Goal: Information Seeking & Learning: Learn about a topic

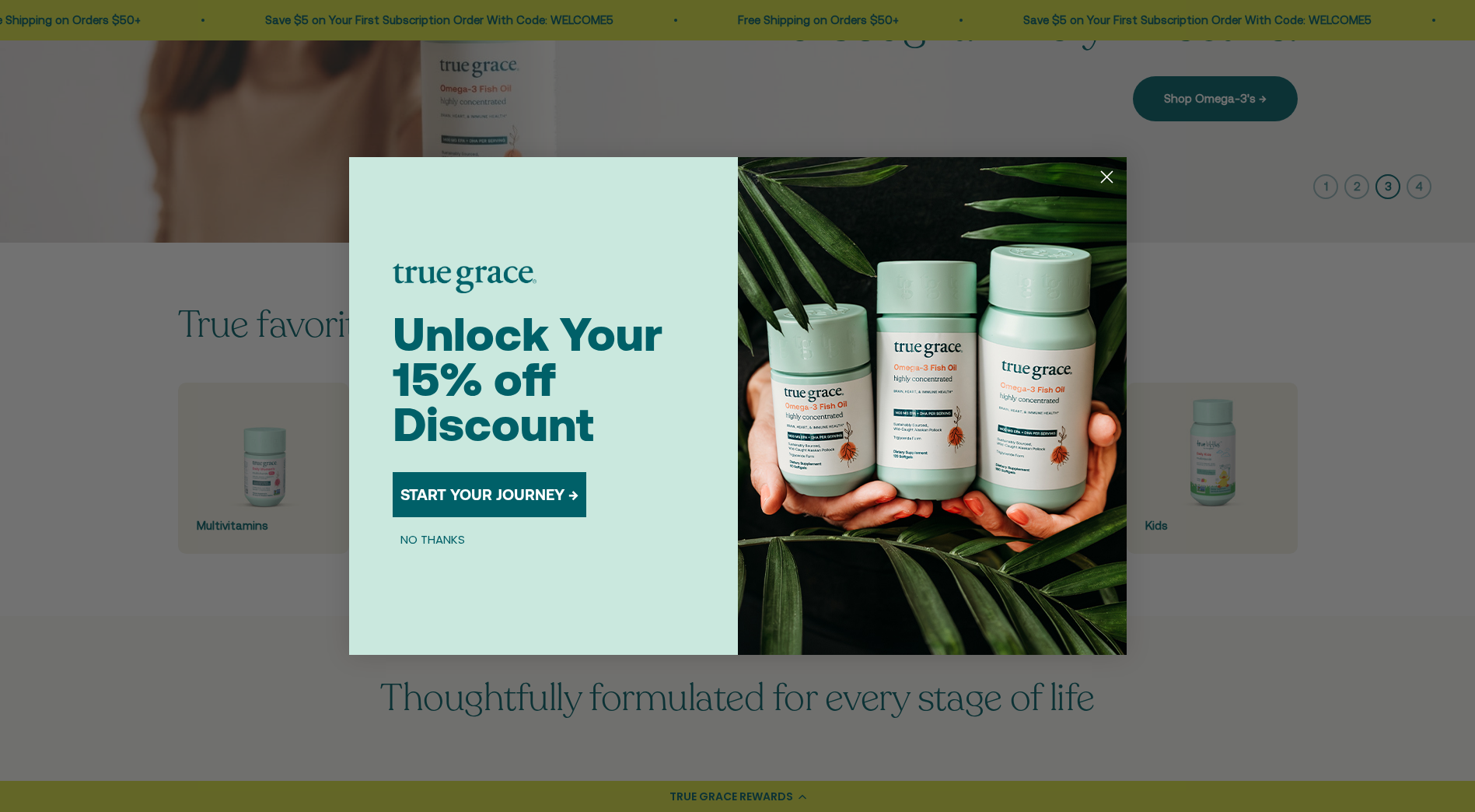
click at [1436, 339] on div "Close dialog Unlock Your 15% off Discount START YOUR JOURNEY → NO THANKS Submit" at bounding box center [738, 406] width 1475 height 812
click at [1098, 181] on circle "Close dialog" at bounding box center [1106, 177] width 26 height 26
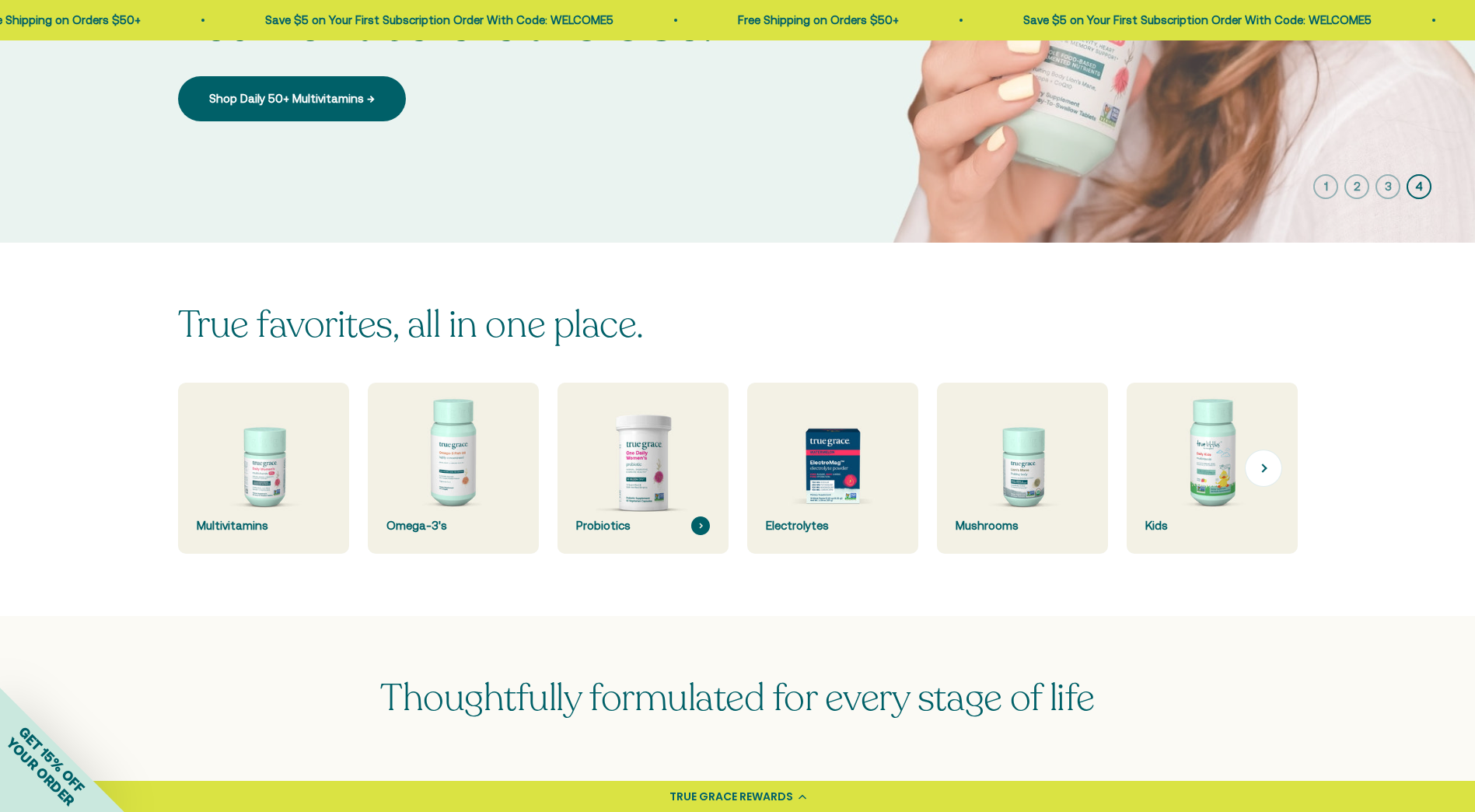
click at [574, 489] on img at bounding box center [642, 468] width 181 height 181
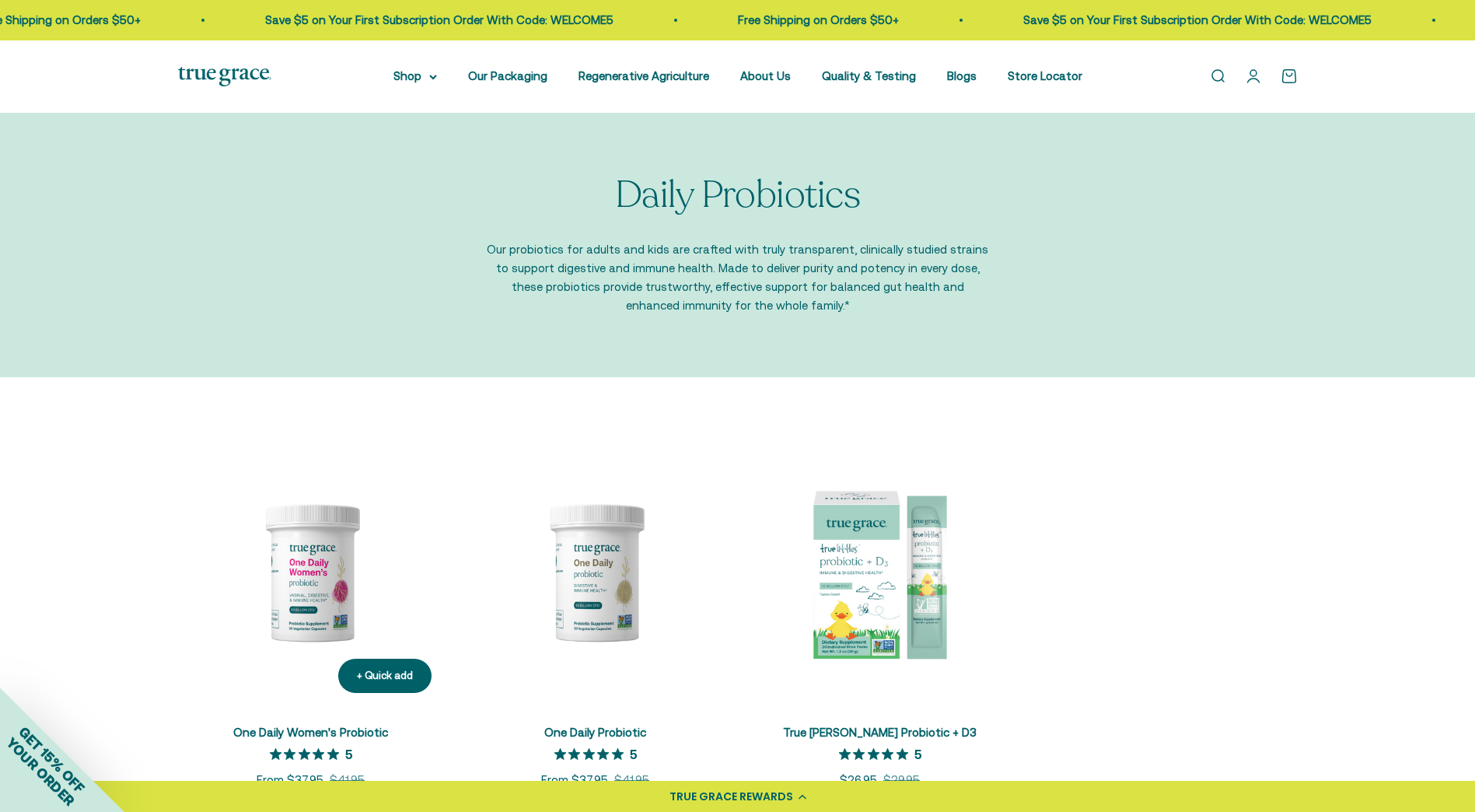
click at [310, 596] on img at bounding box center [310, 571] width 266 height 266
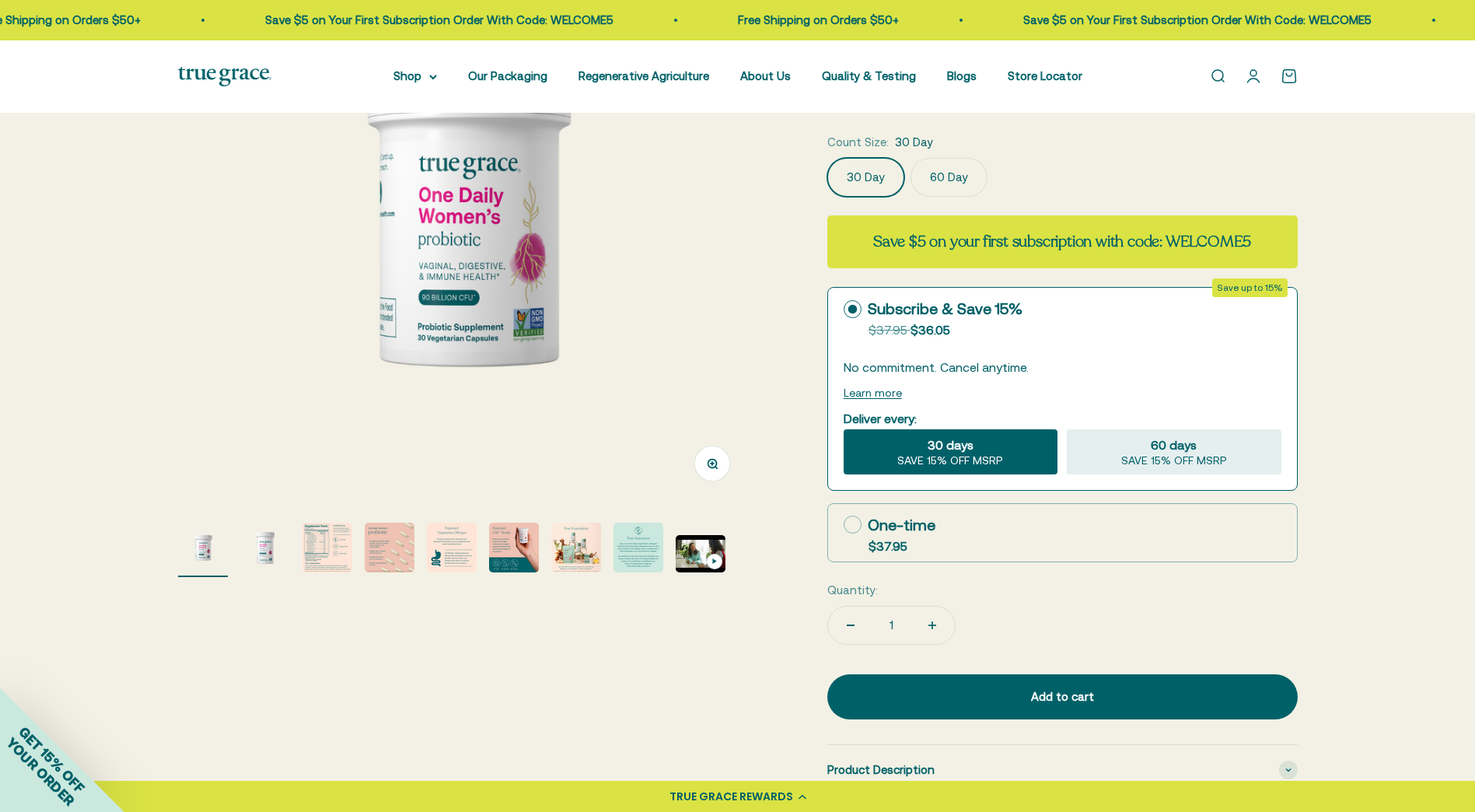
click at [310, 550] on img "Go to item 3" at bounding box center [327, 547] width 50 height 50
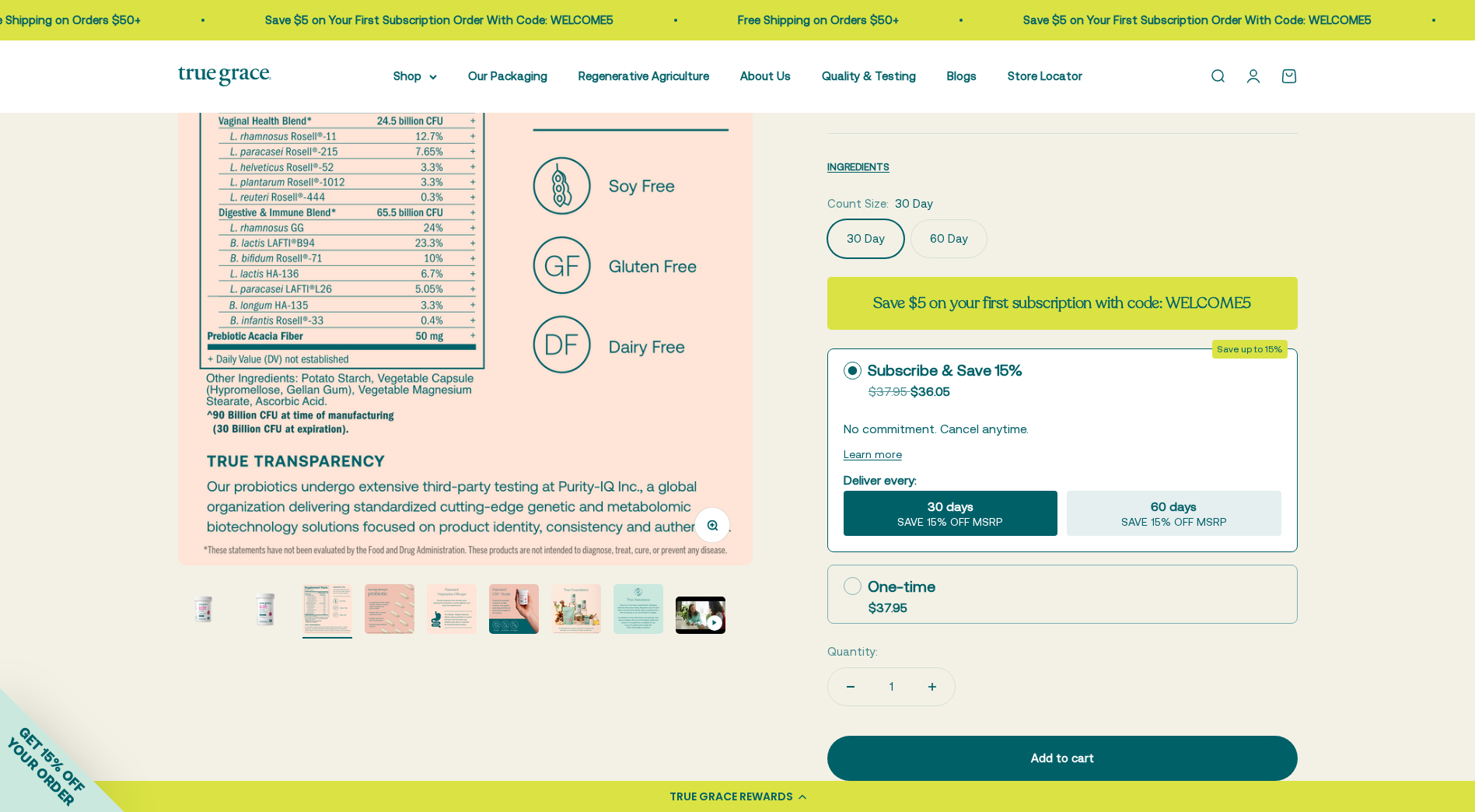
scroll to position [78, 0]
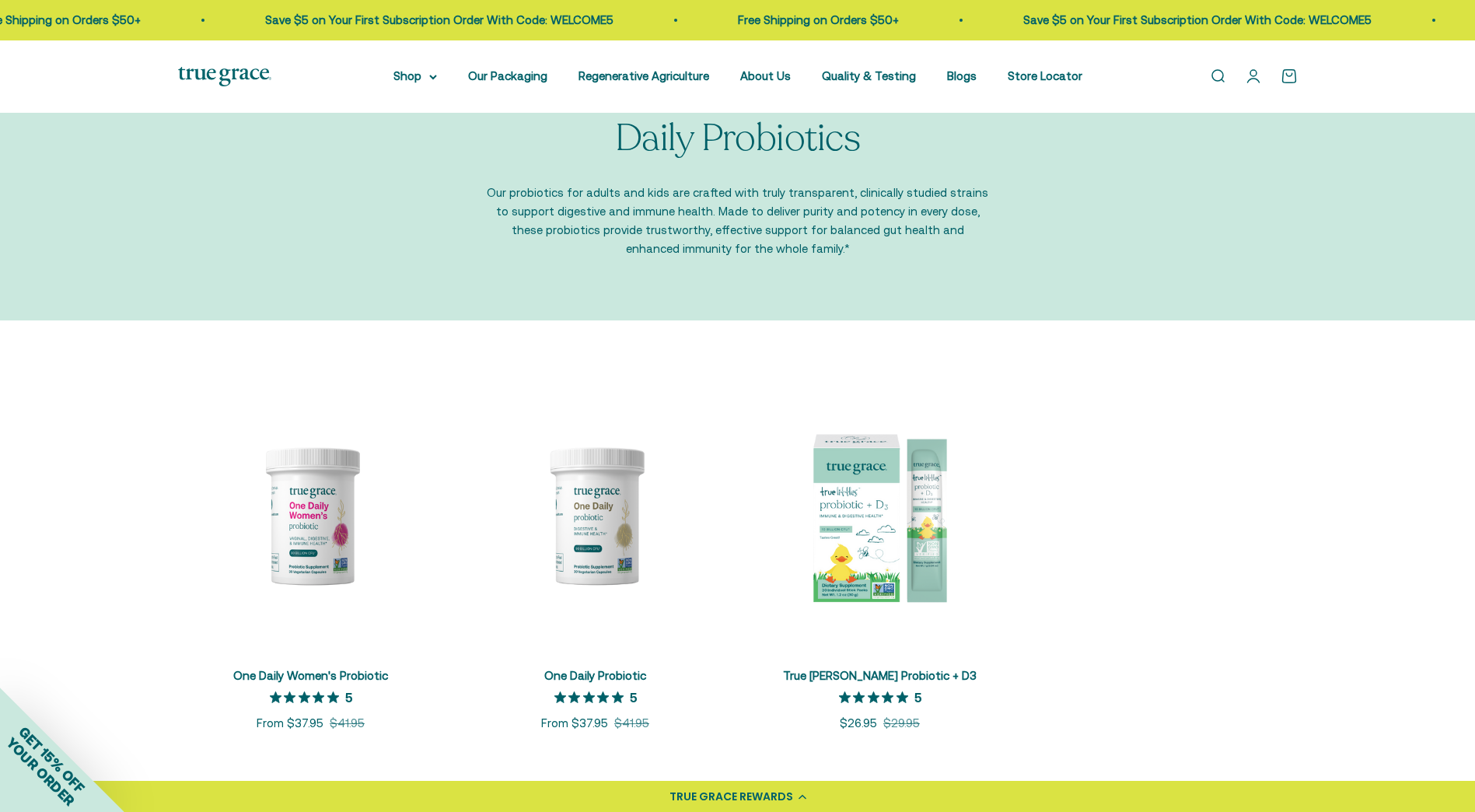
scroll to position [78, 0]
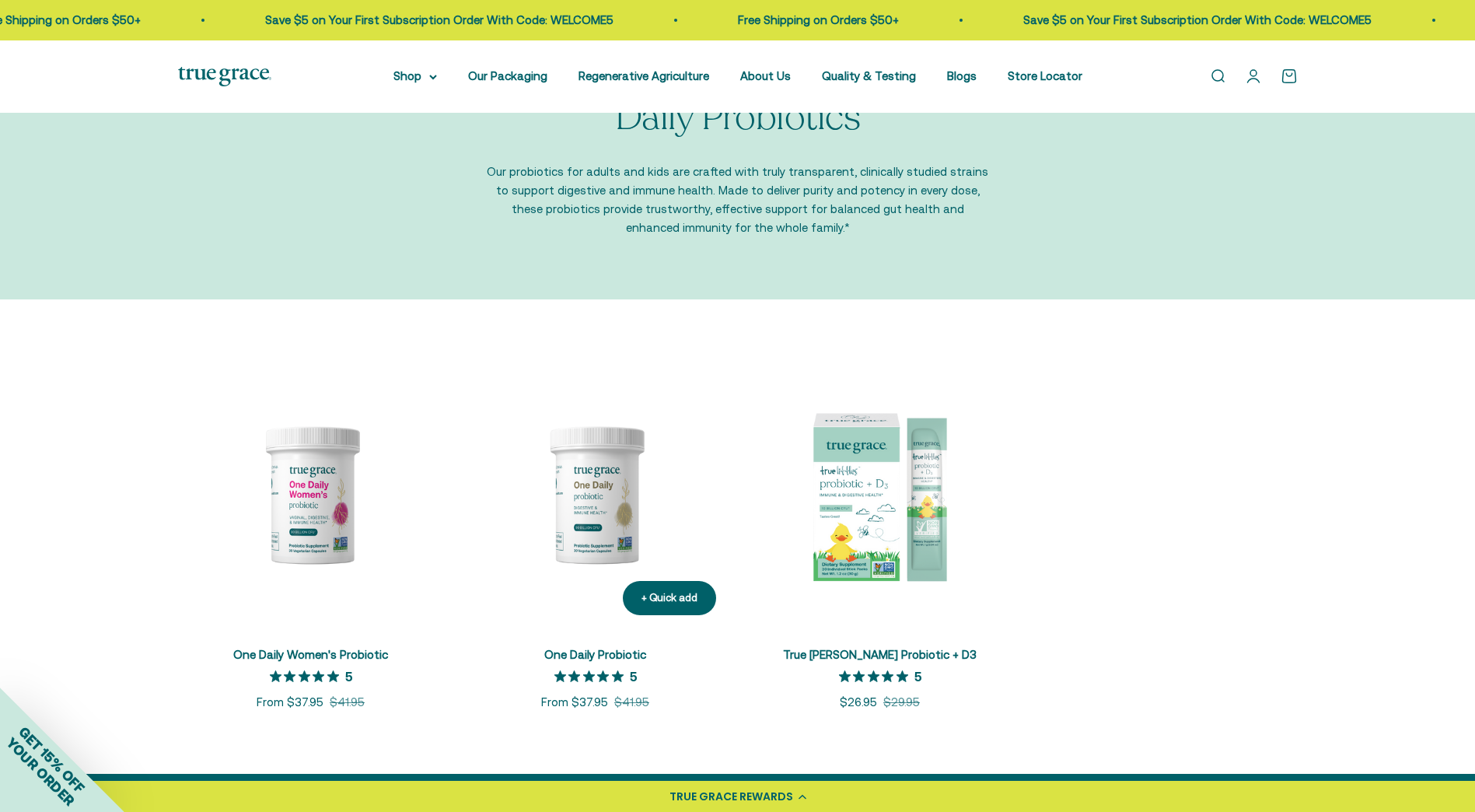
click at [626, 514] on img at bounding box center [595, 494] width 266 height 266
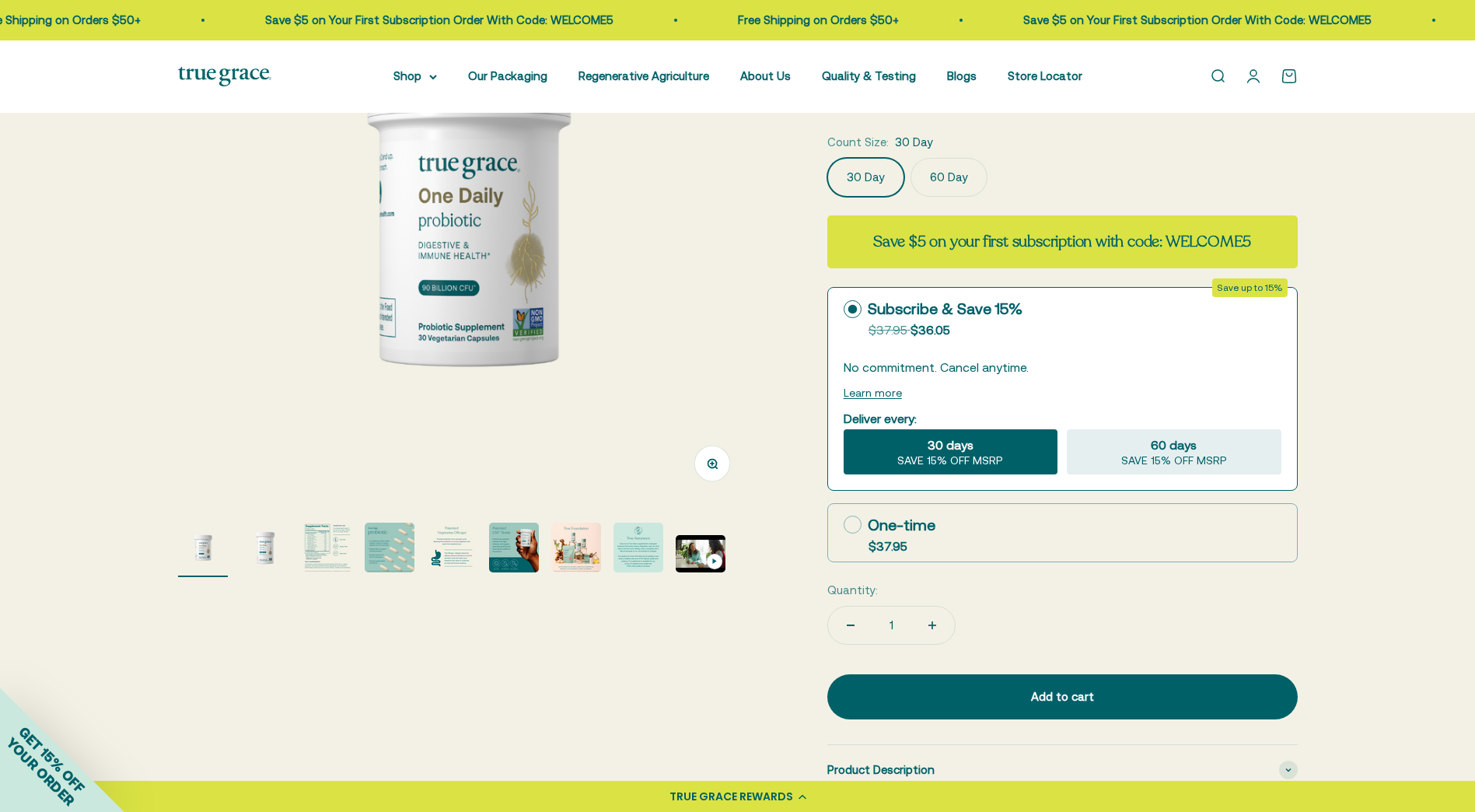
click at [340, 551] on img "Go to item 3" at bounding box center [327, 547] width 50 height 50
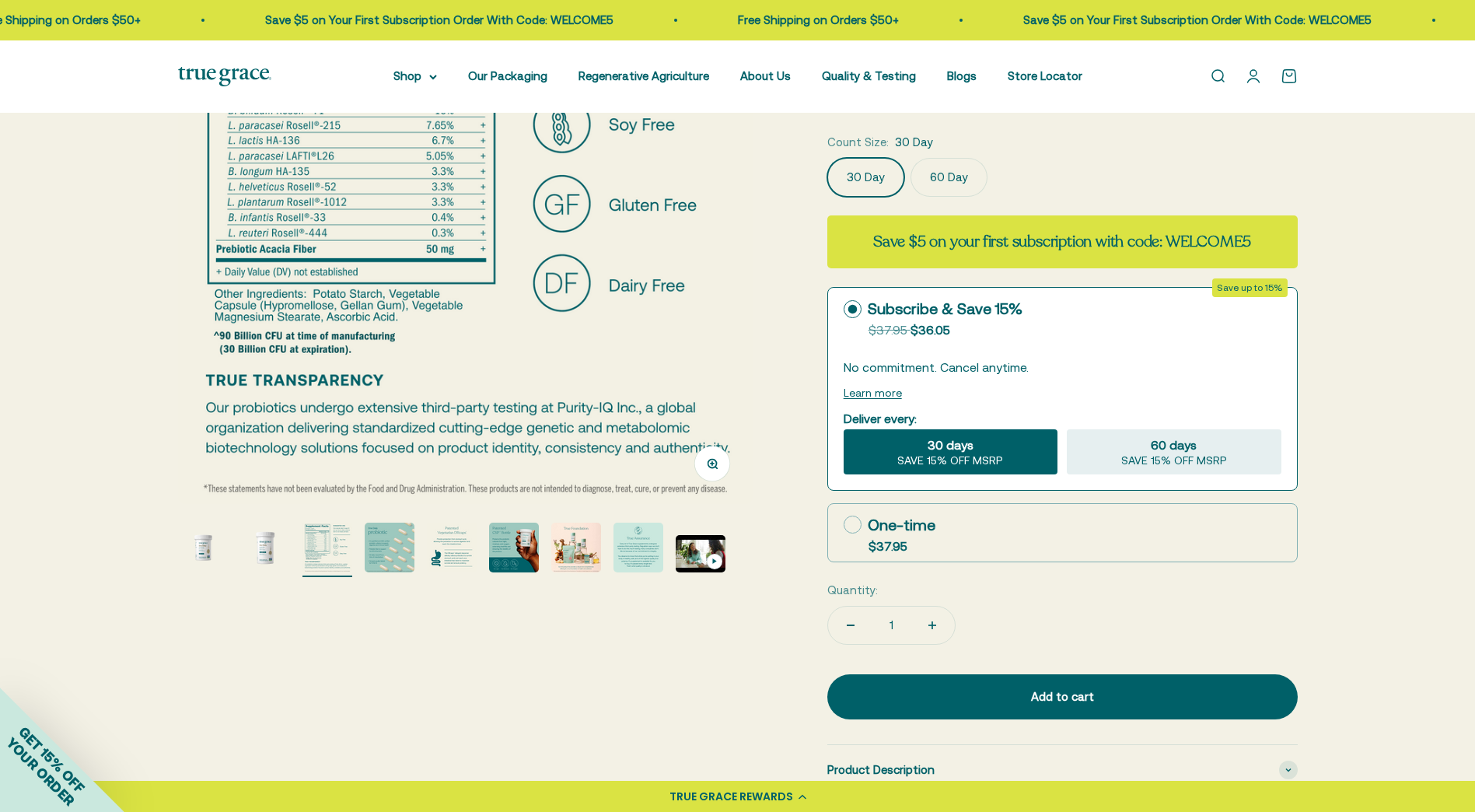
scroll to position [78, 0]
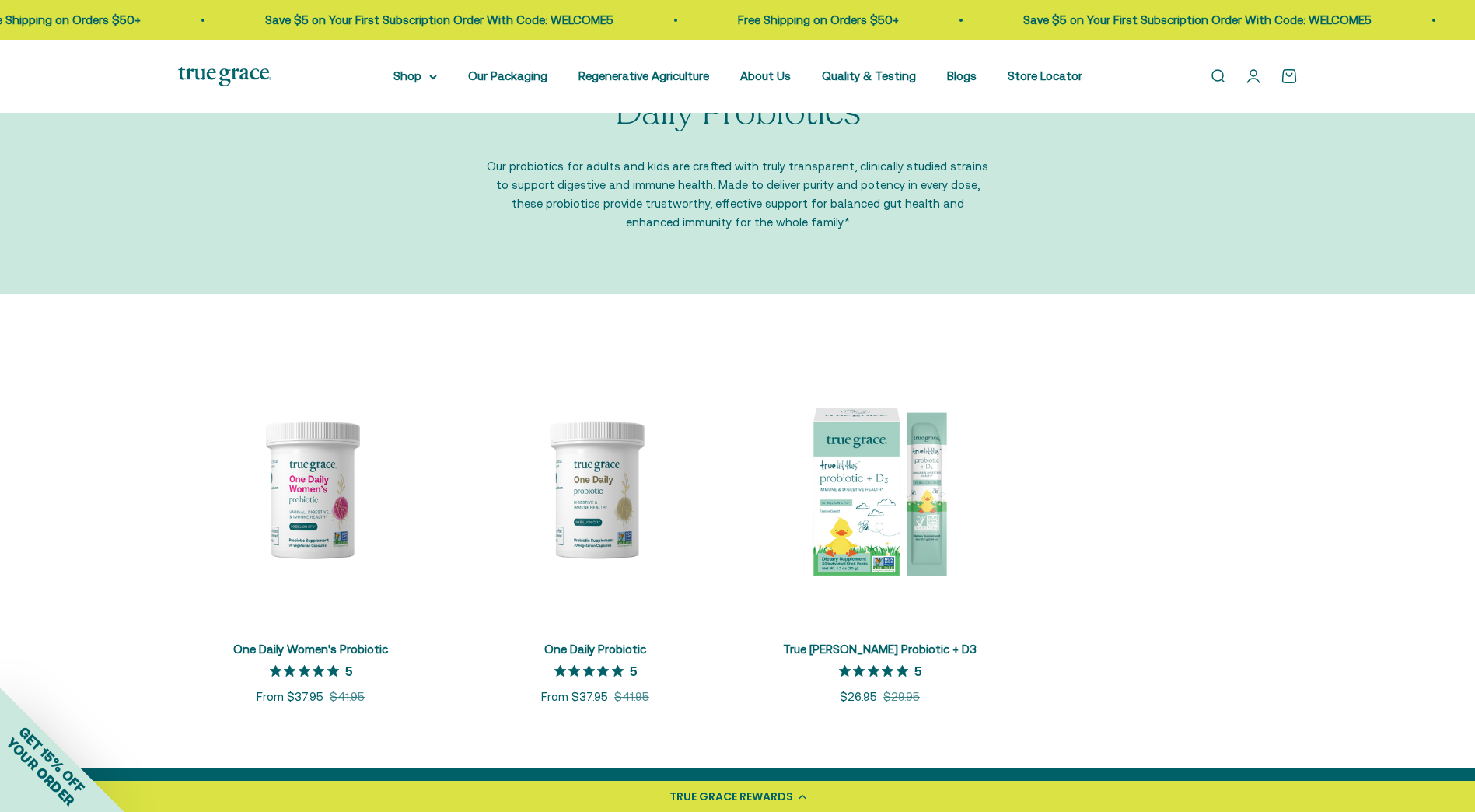
scroll to position [78, 0]
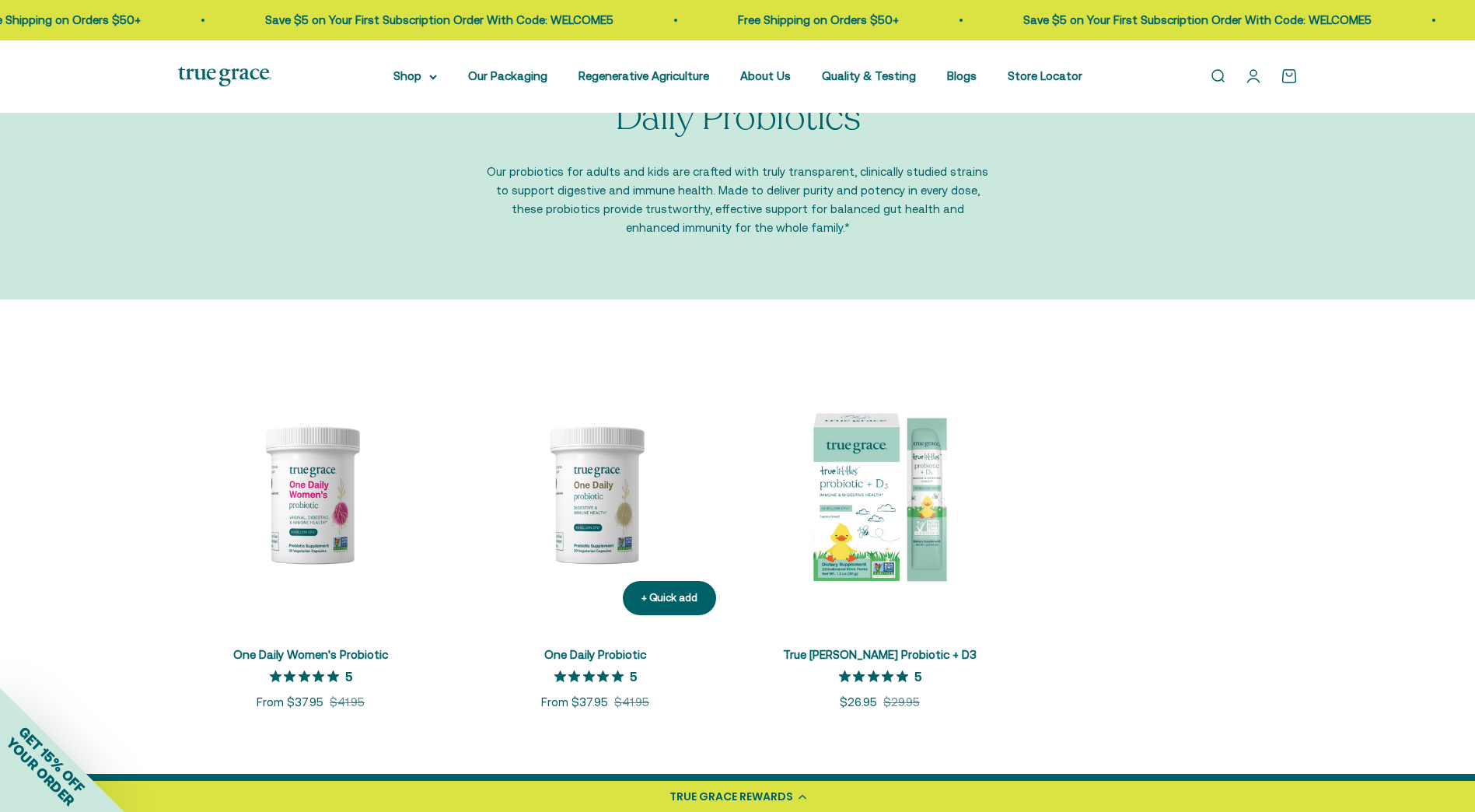
click at [607, 463] on img at bounding box center [595, 494] width 266 height 266
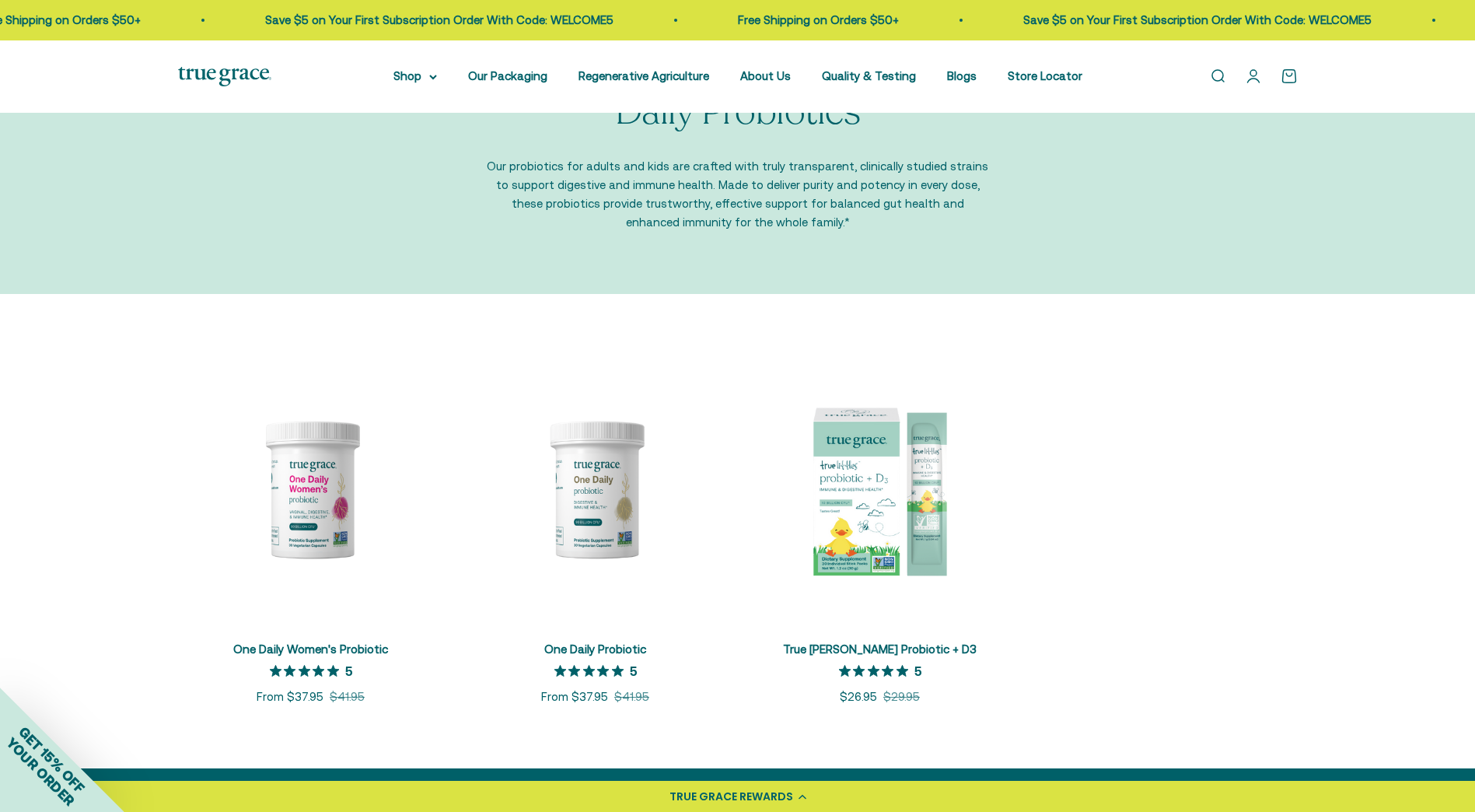
scroll to position [78, 0]
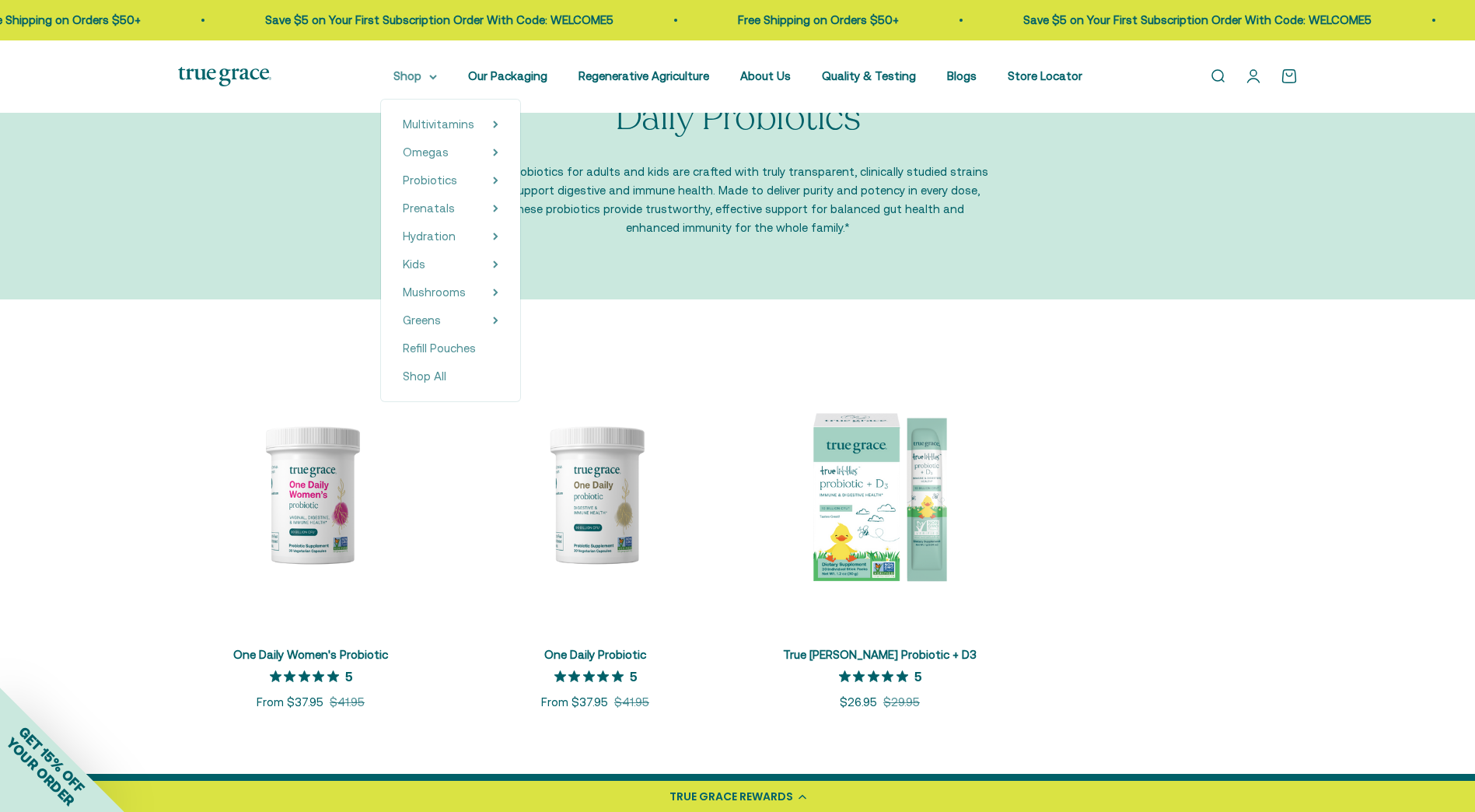
click at [416, 80] on summary "Shop" at bounding box center [415, 76] width 43 height 19
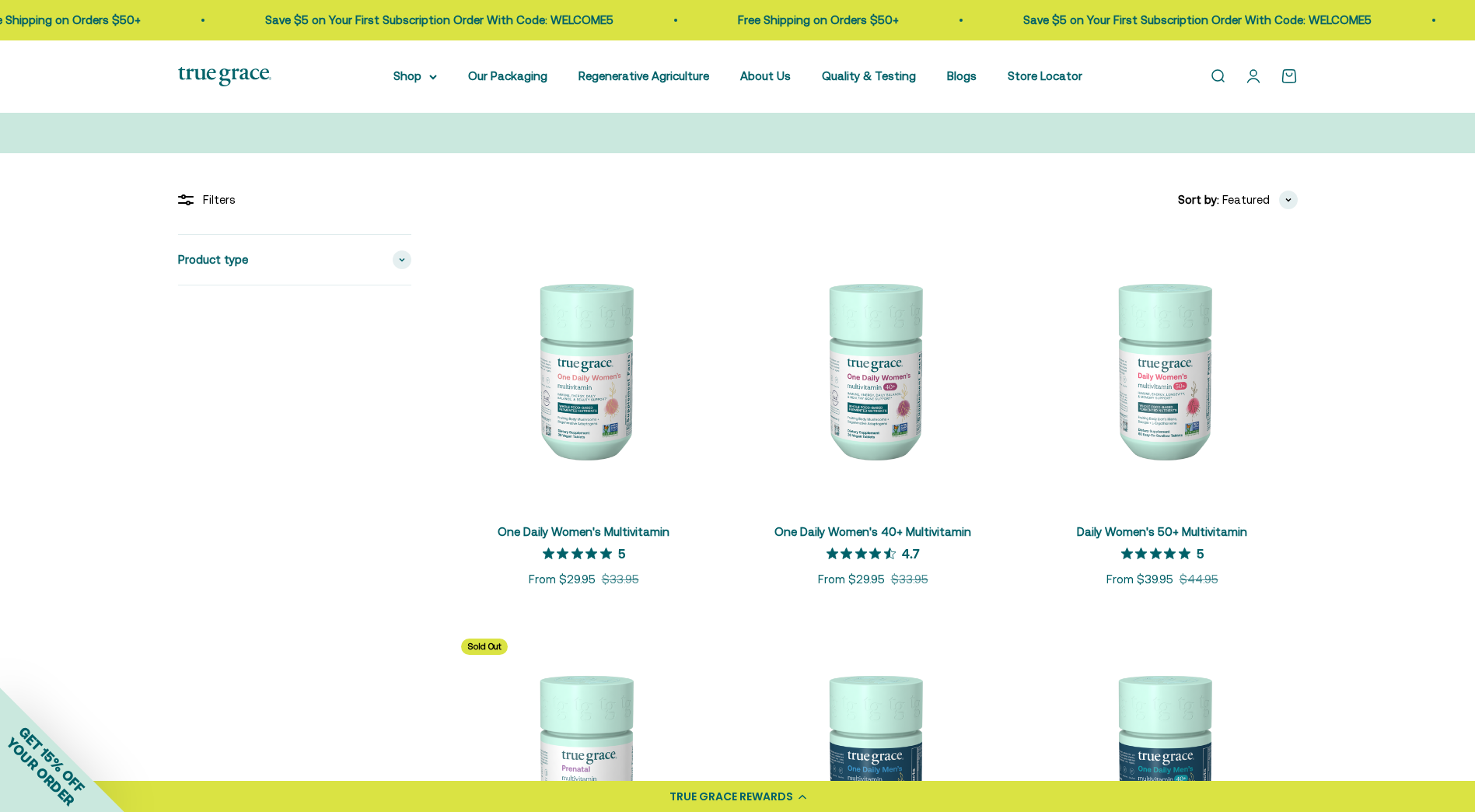
scroll to position [234, 0]
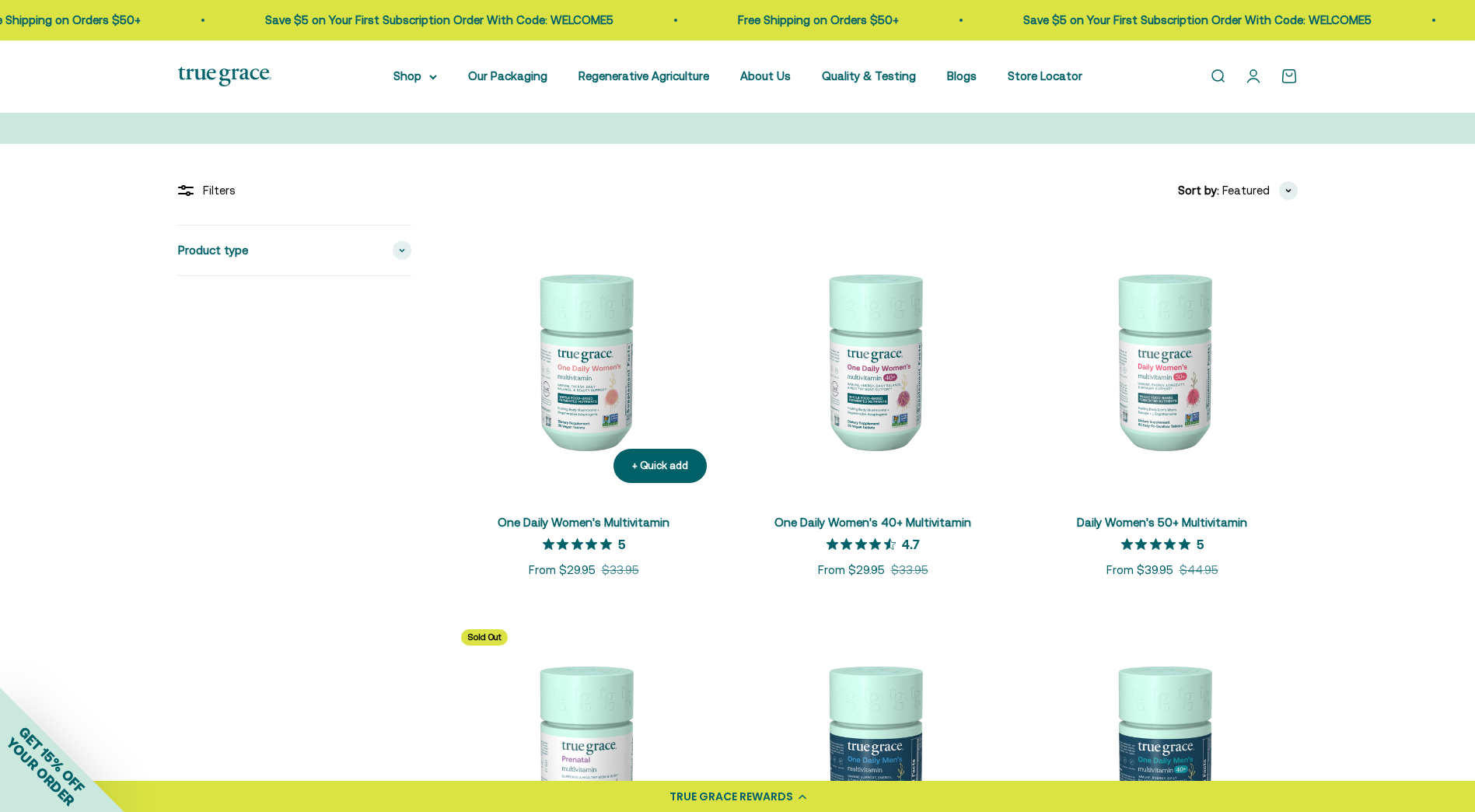
click at [566, 405] on img at bounding box center [584, 360] width 271 height 271
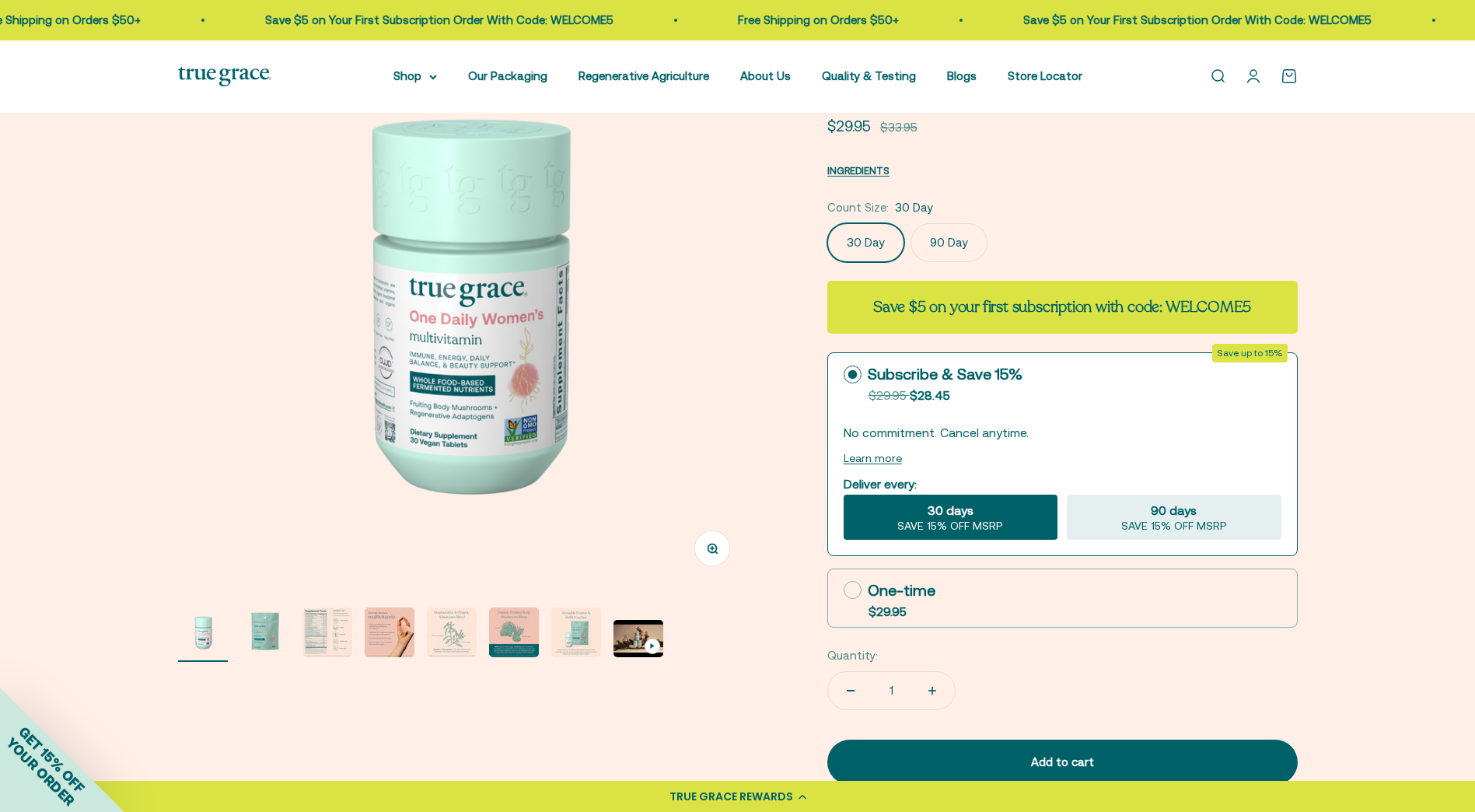
scroll to position [155, 0]
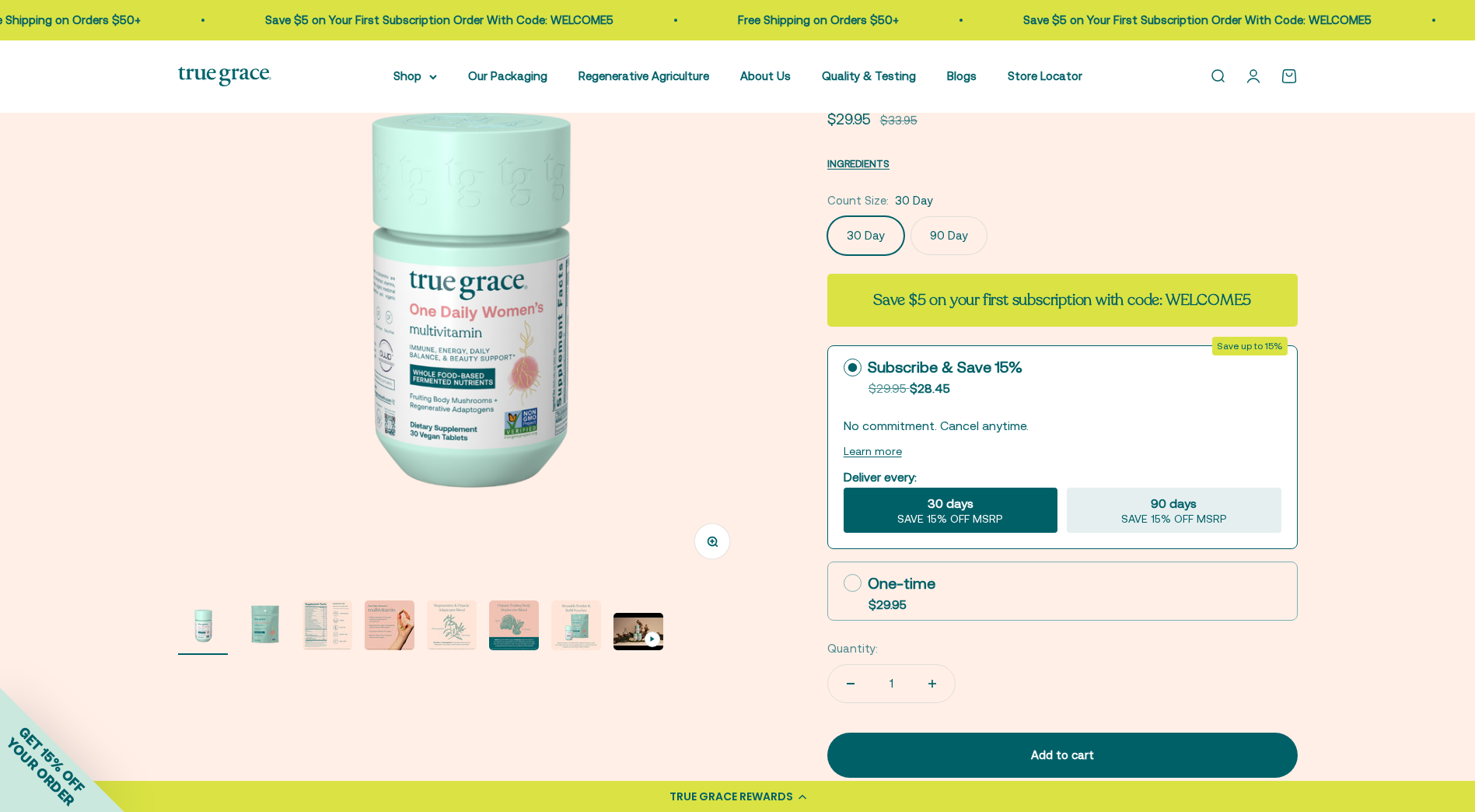
click at [320, 620] on img "Go to item 3" at bounding box center [327, 624] width 50 height 50
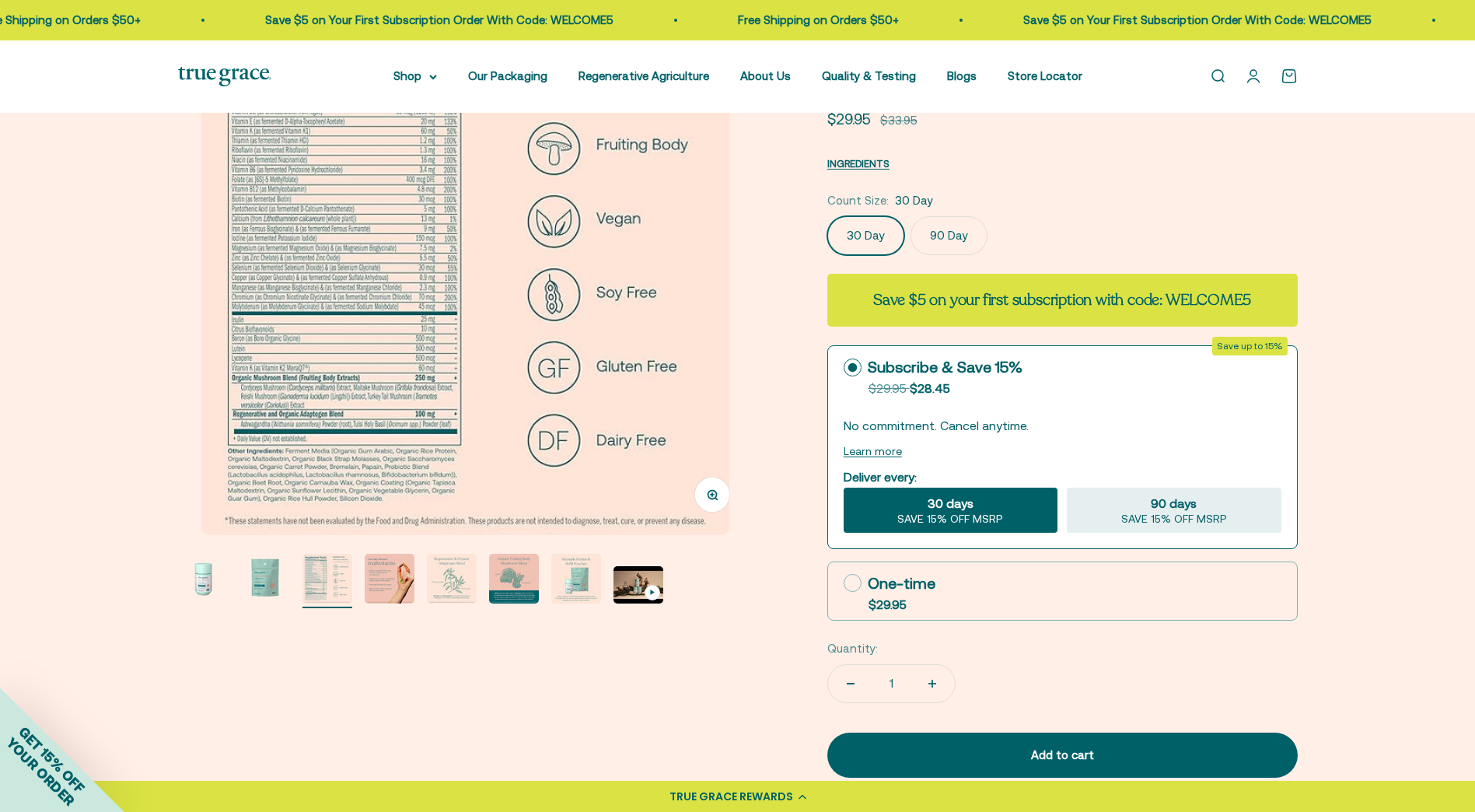
scroll to position [78, 0]
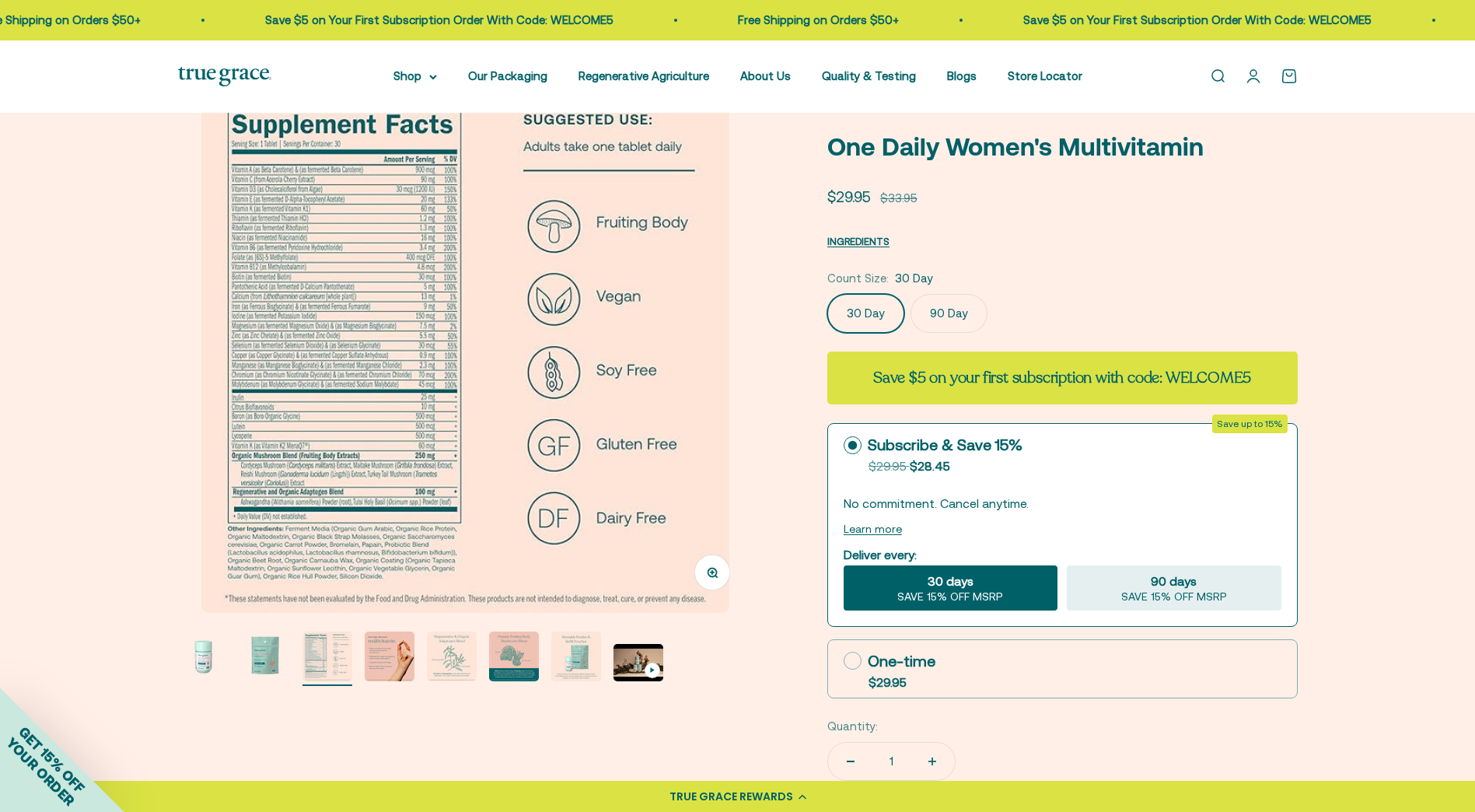
click at [248, 458] on img at bounding box center [465, 349] width 528 height 528
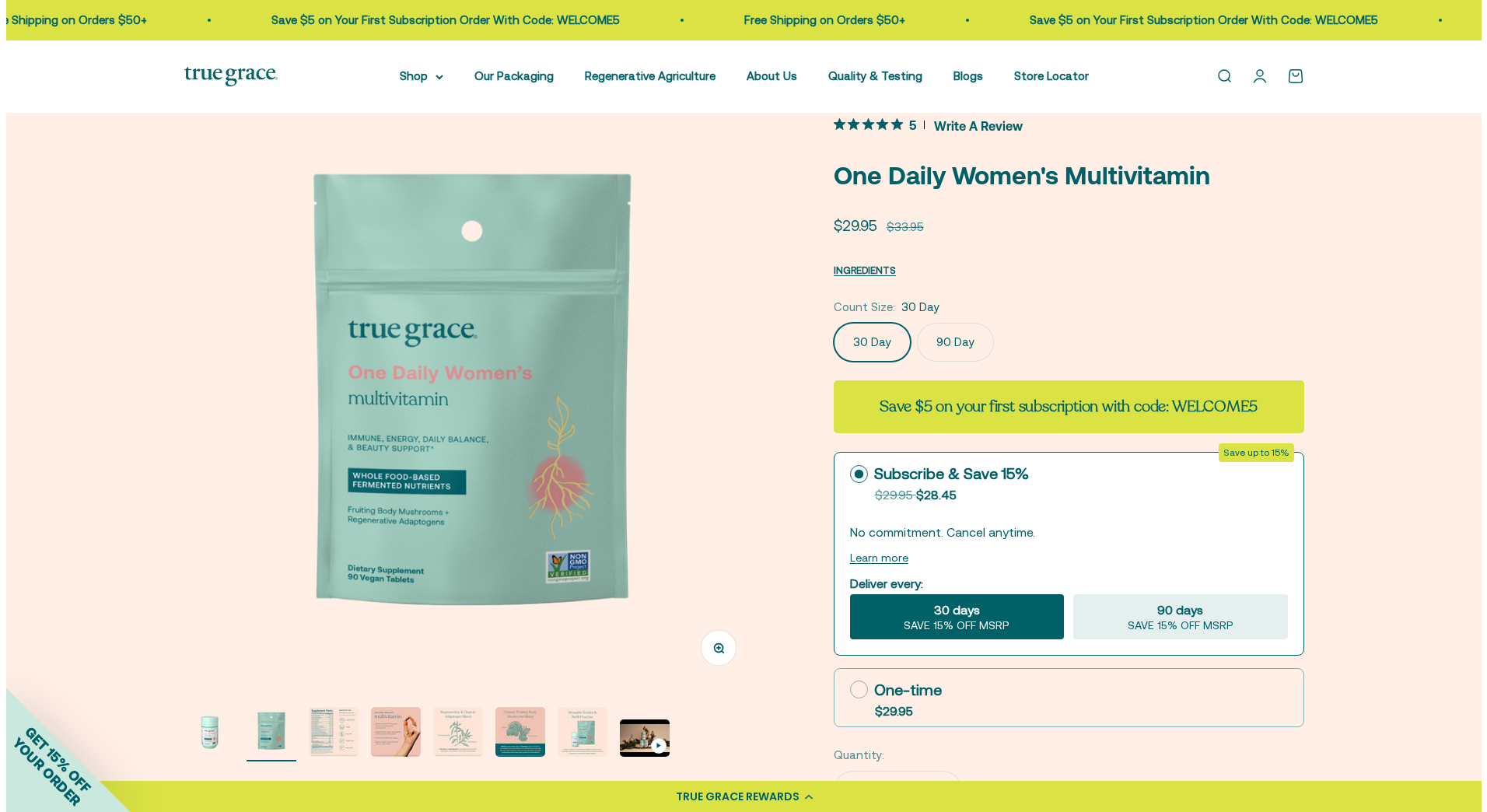
scroll to position [0, 0]
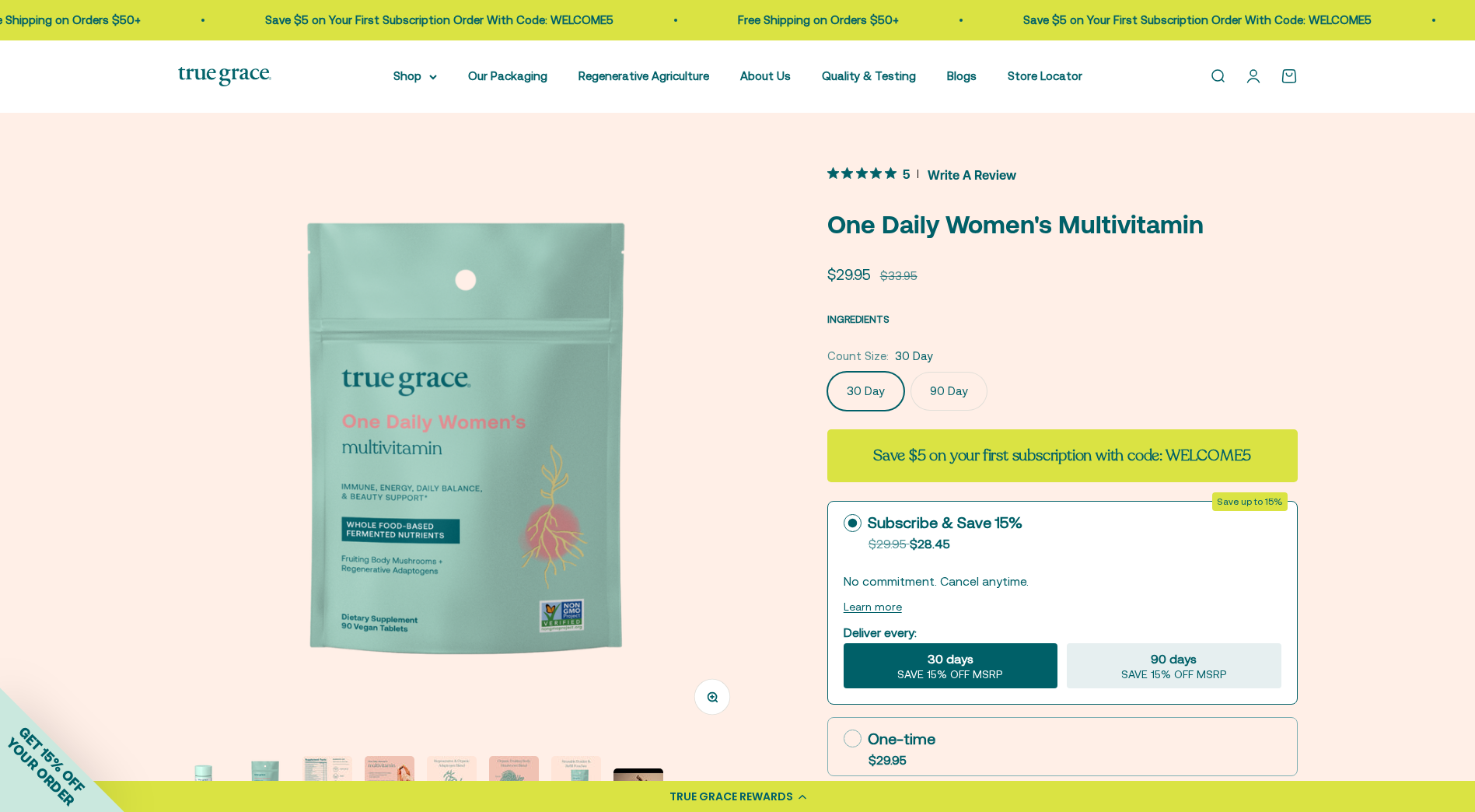
click at [857, 317] on span "INGREDIENTS" at bounding box center [857, 319] width 62 height 12
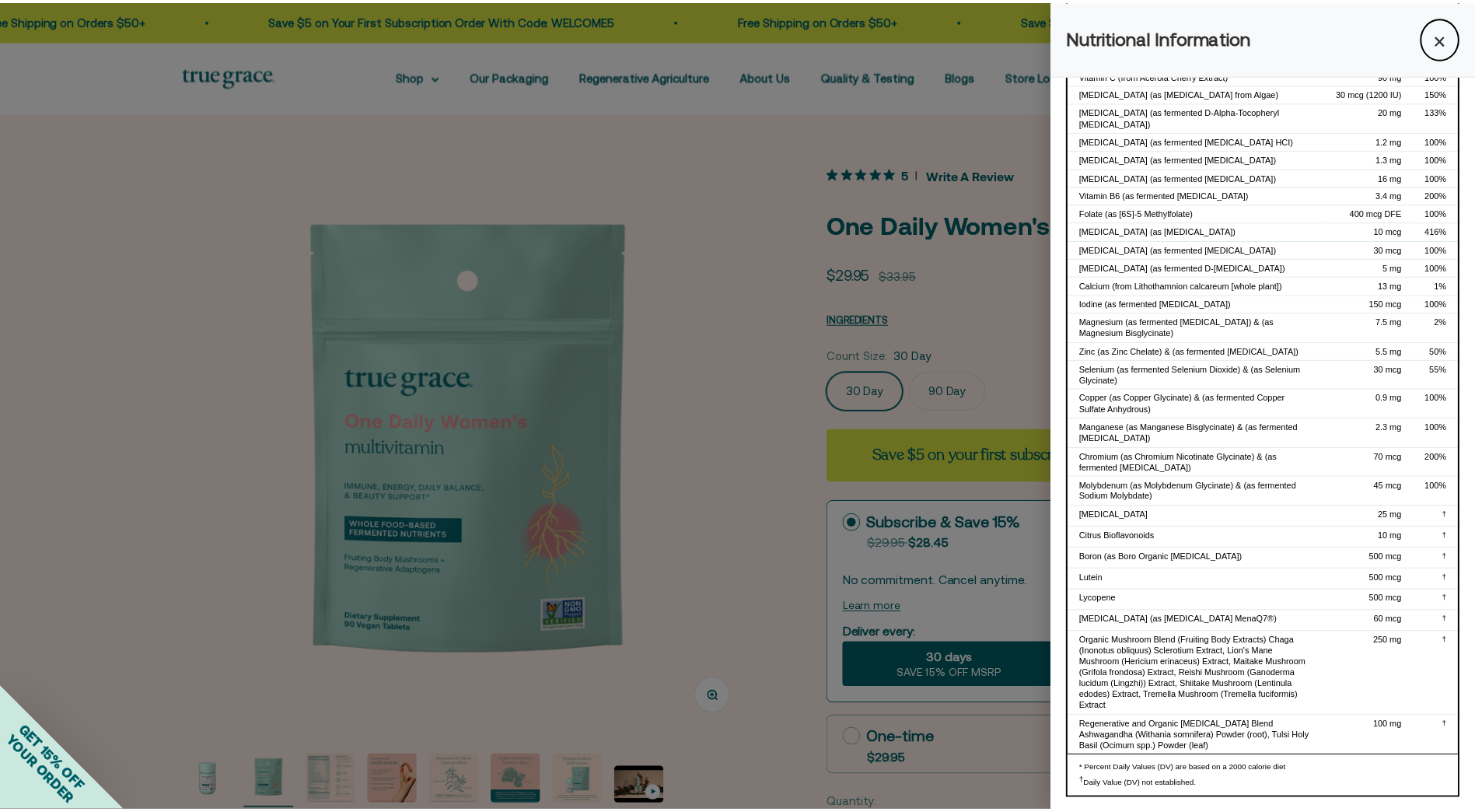
scroll to position [237, 0]
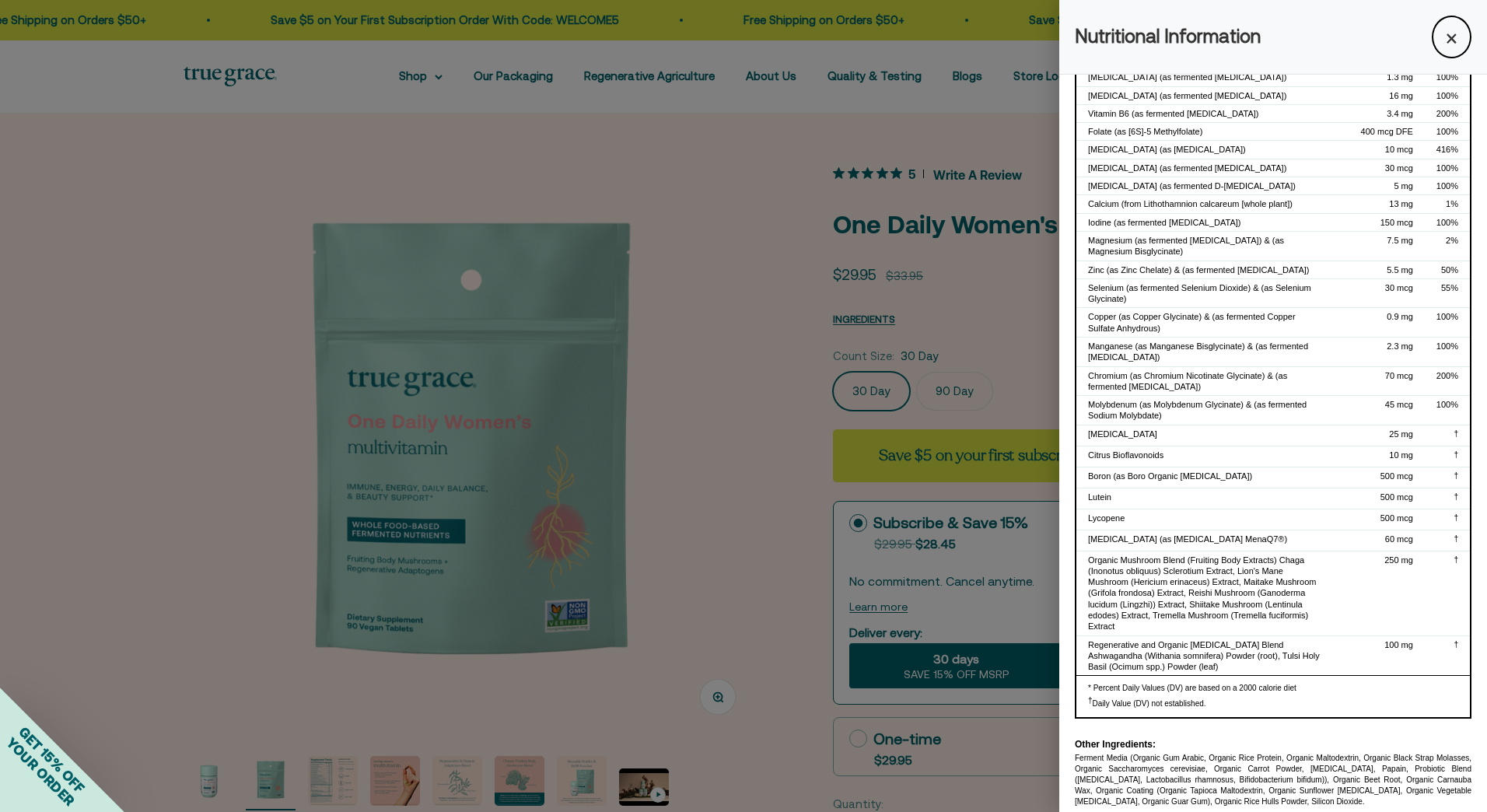
click at [518, 185] on div at bounding box center [744, 406] width 1487 height 812
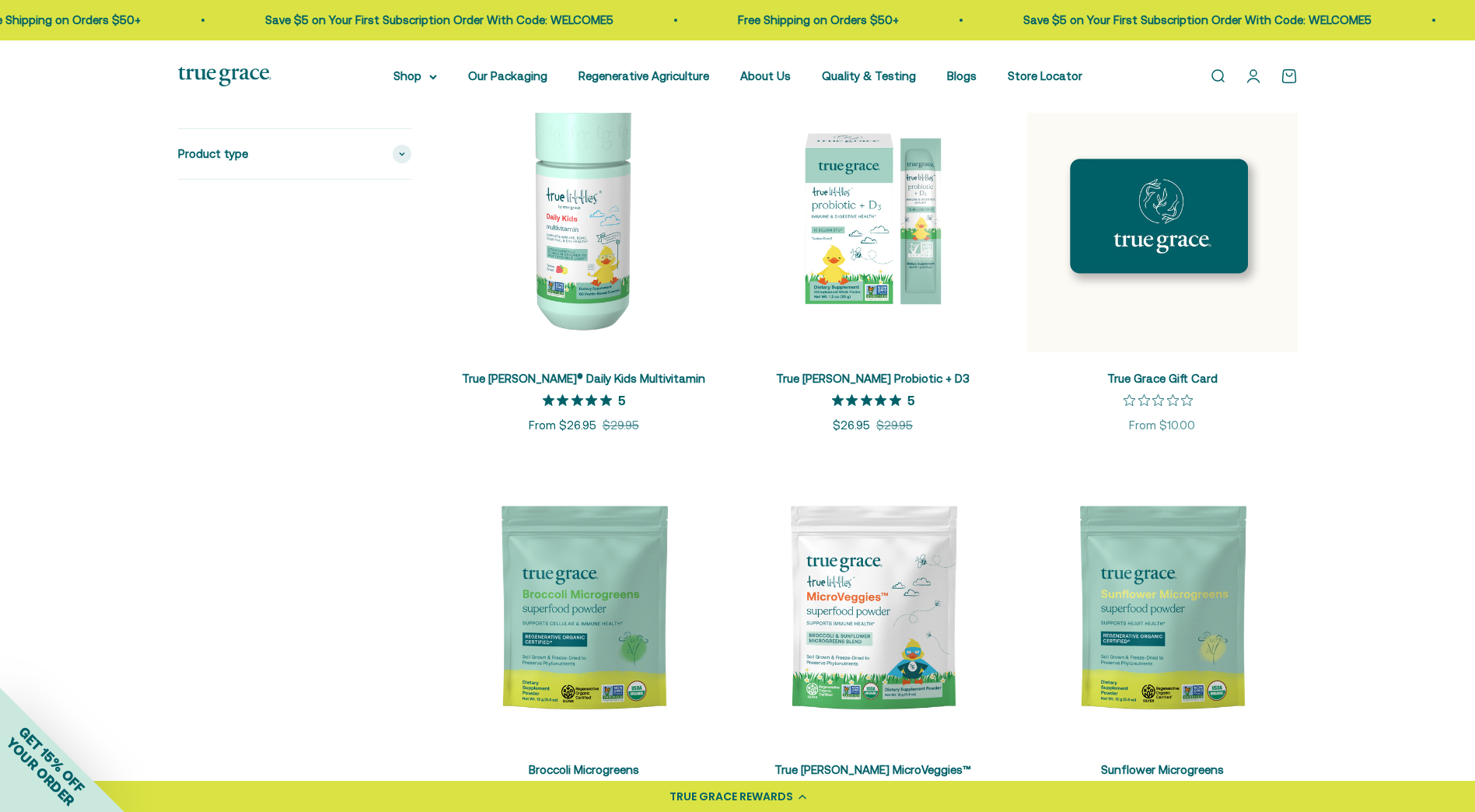
scroll to position [2410, 0]
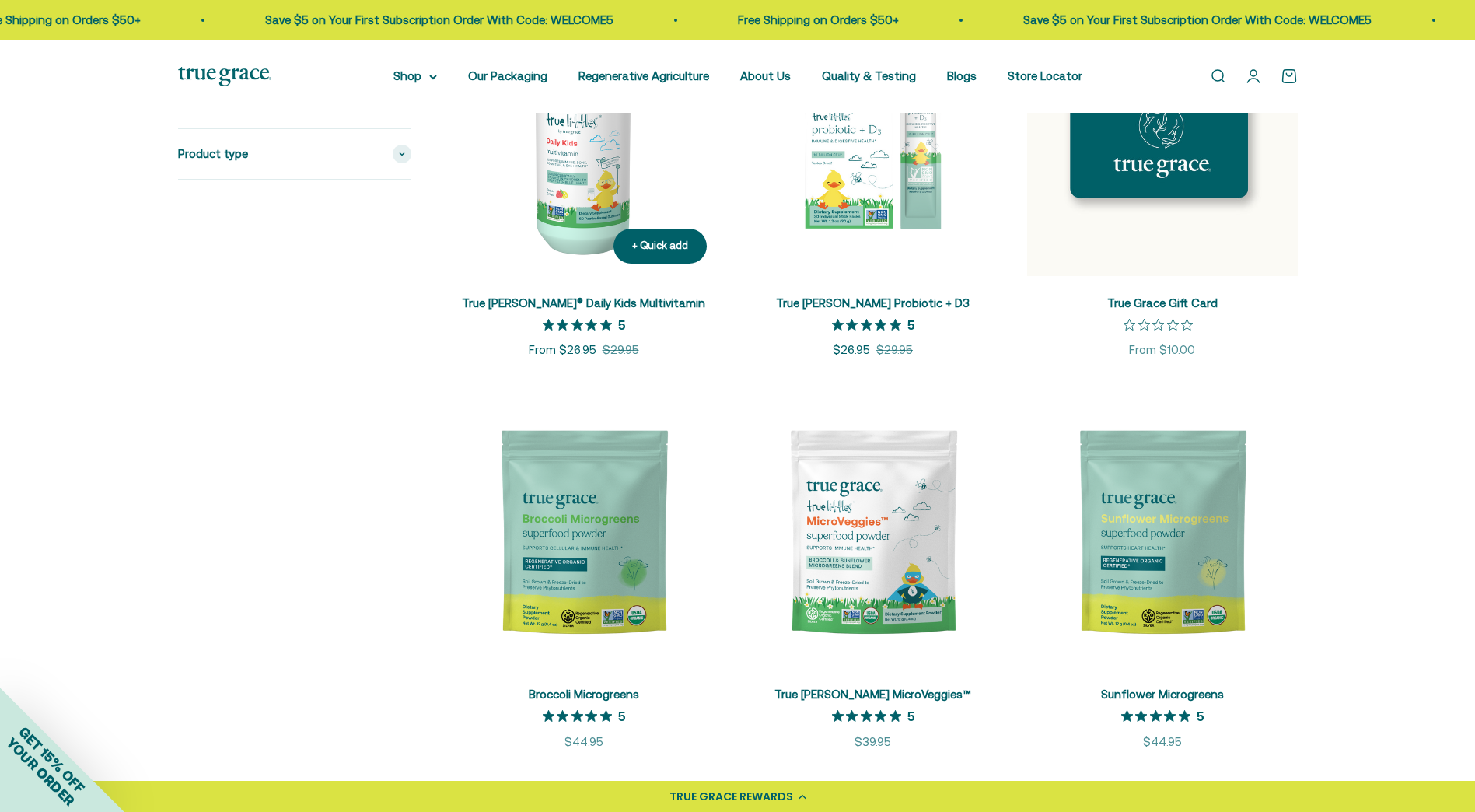
click at [578, 231] on img at bounding box center [584, 141] width 271 height 271
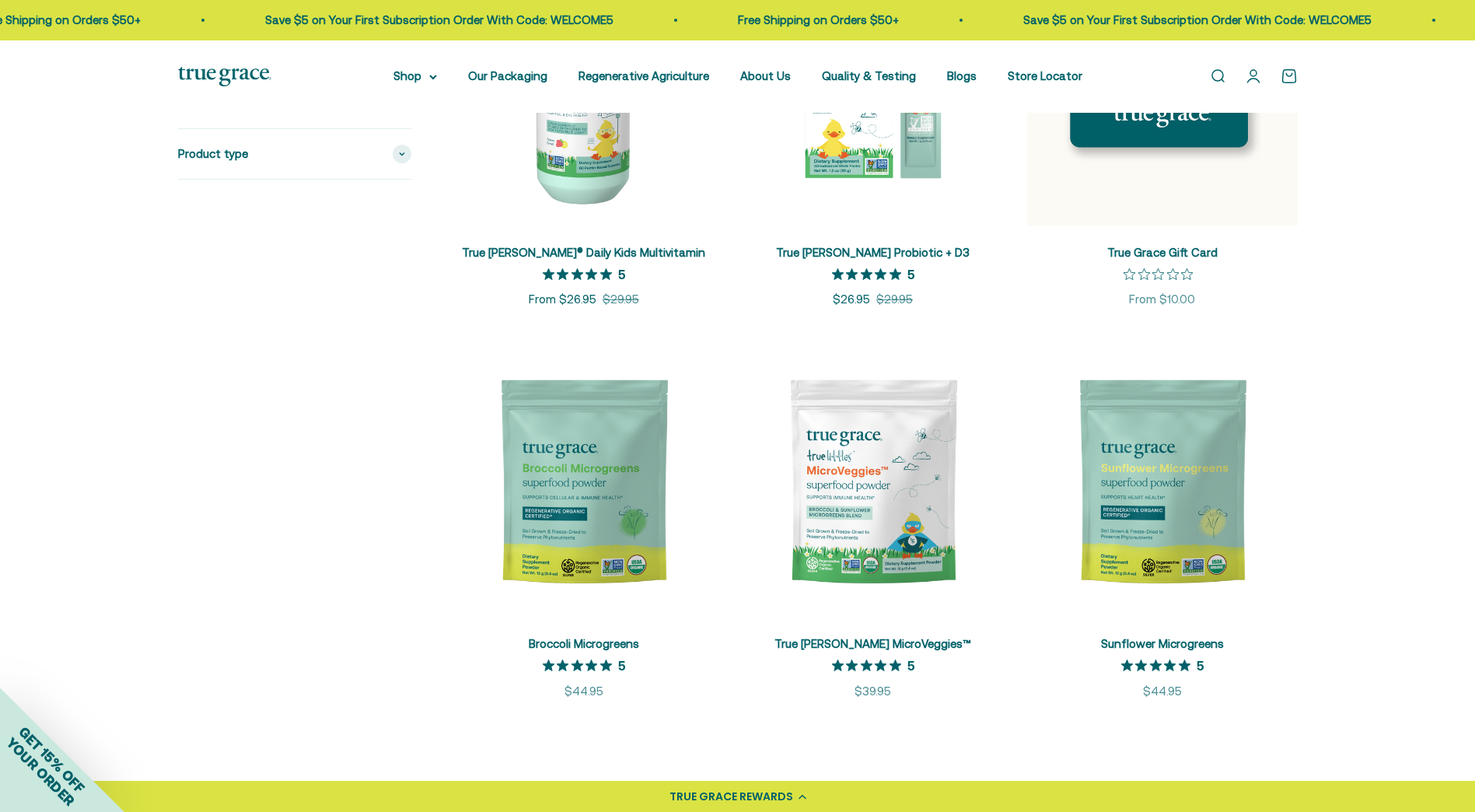
scroll to position [2488, 0]
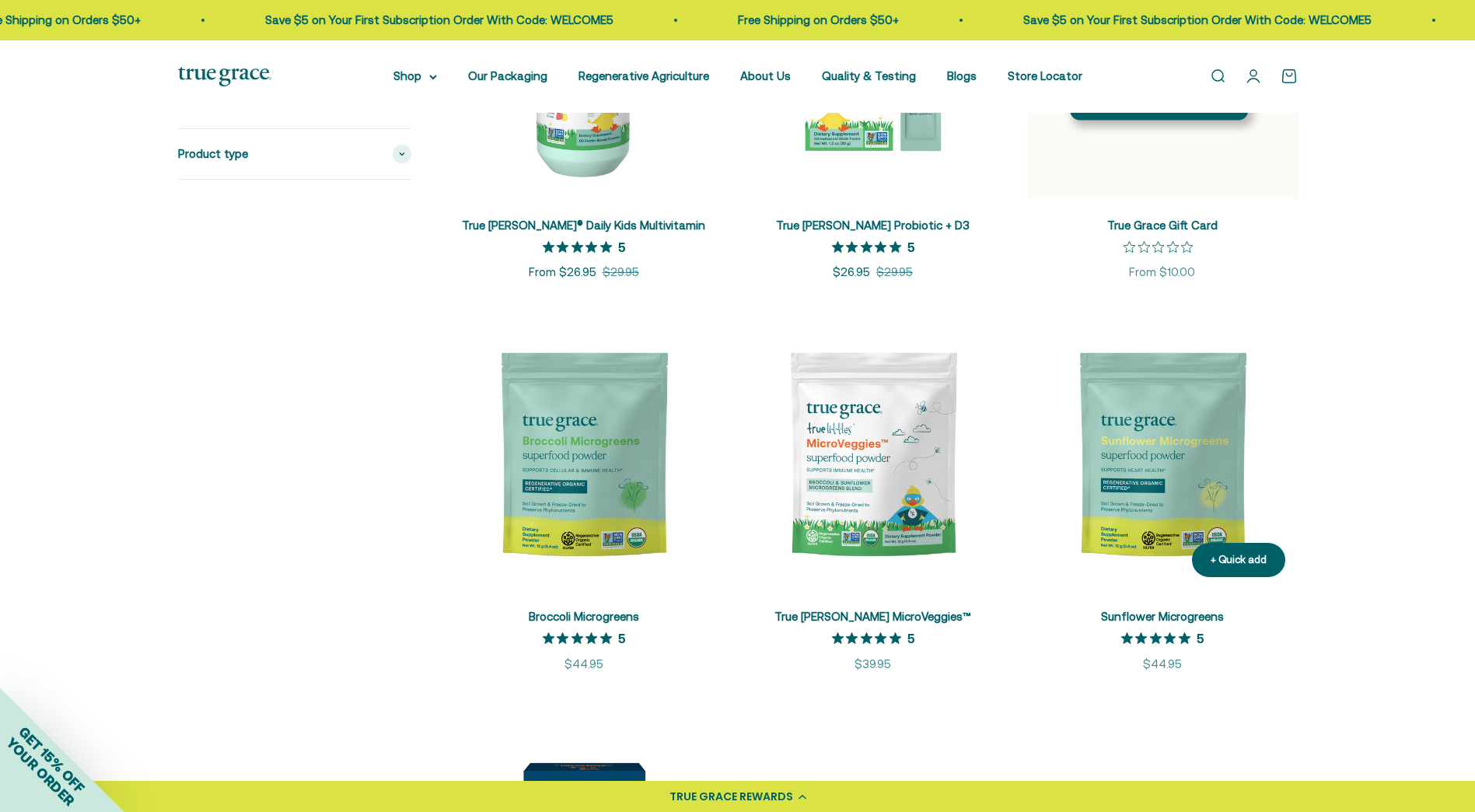
click at [1212, 437] on img at bounding box center [1163, 455] width 271 height 271
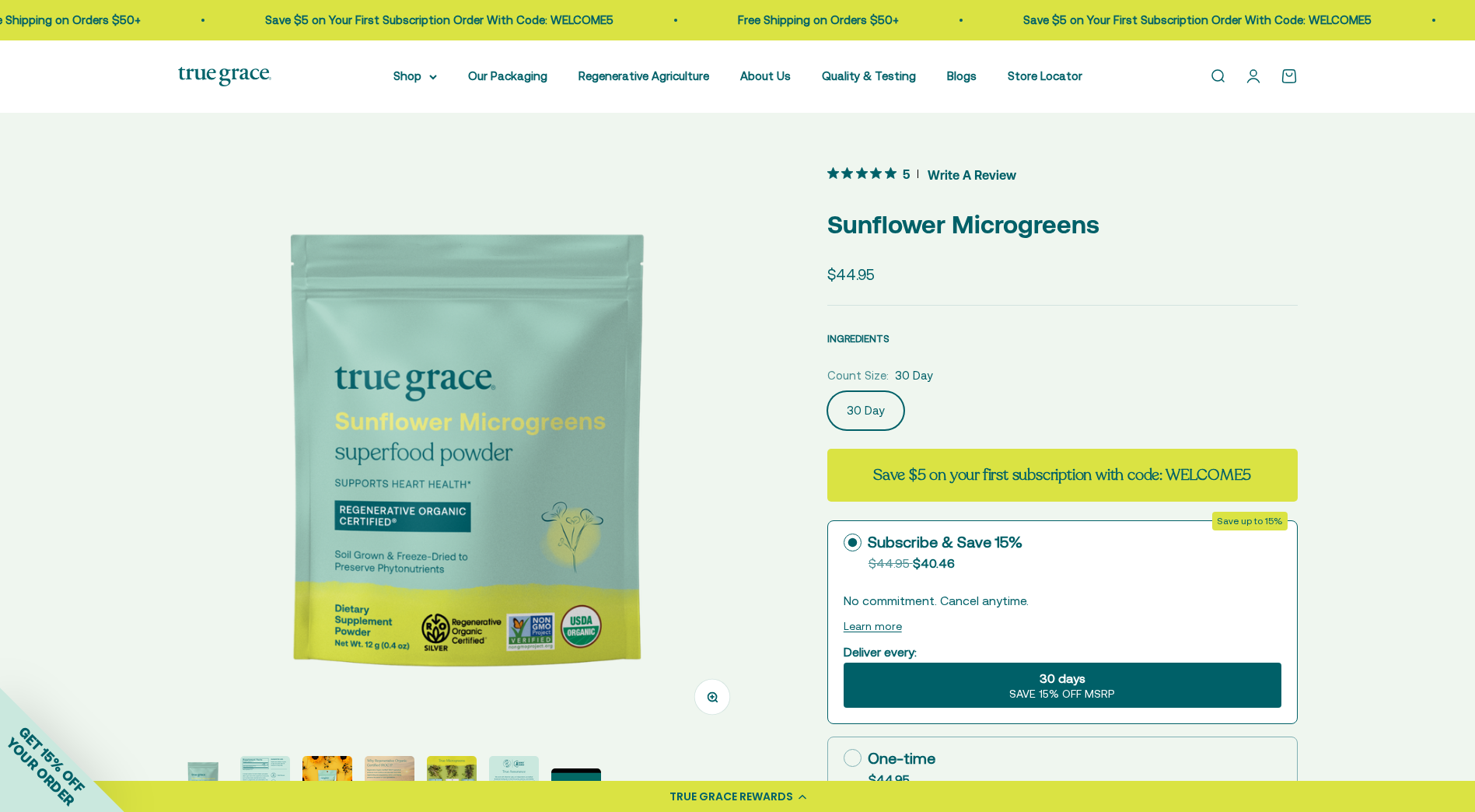
click at [855, 340] on span "INGREDIENTS" at bounding box center [857, 339] width 62 height 12
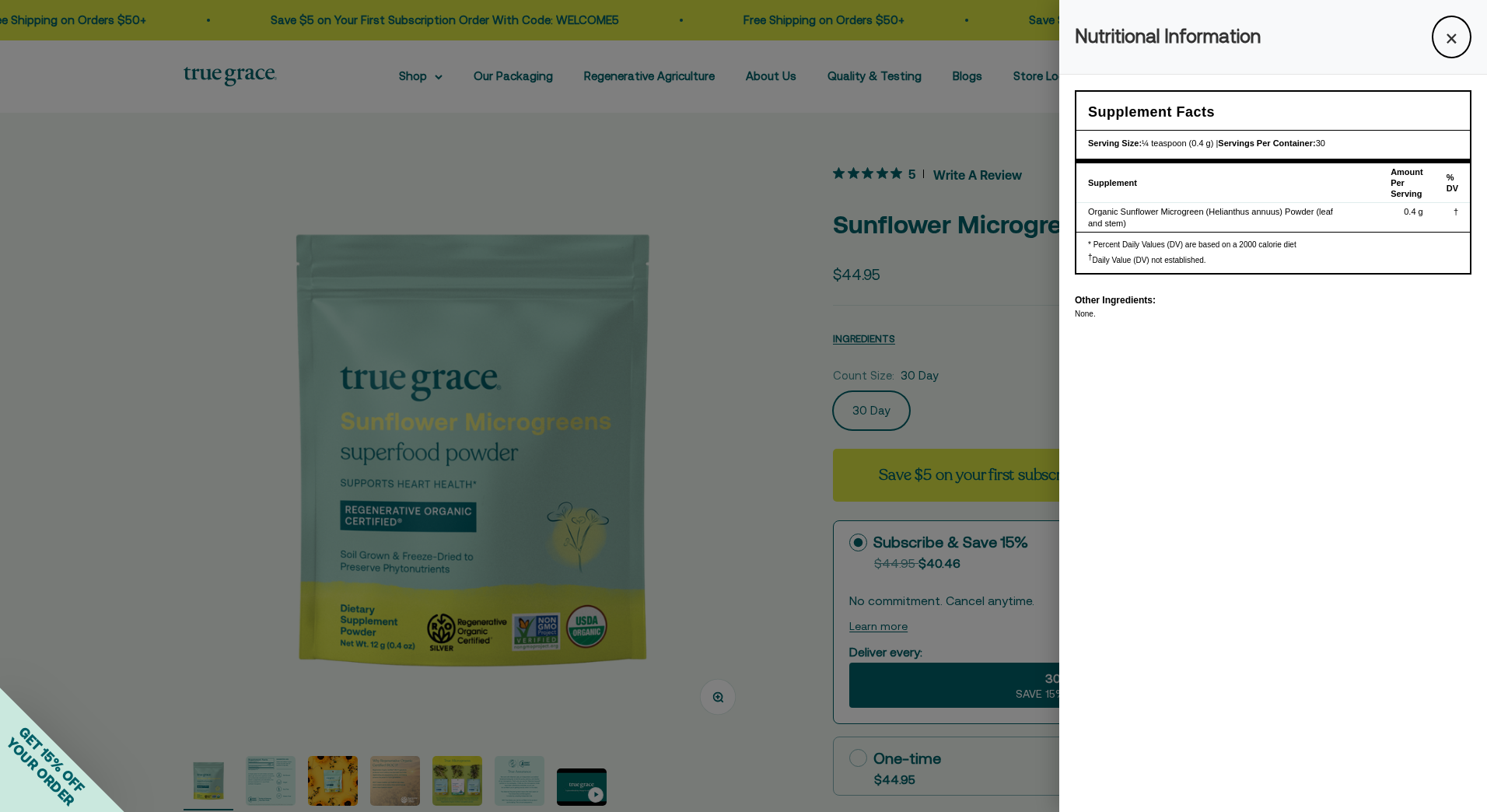
click at [643, 330] on div at bounding box center [744, 406] width 1487 height 812
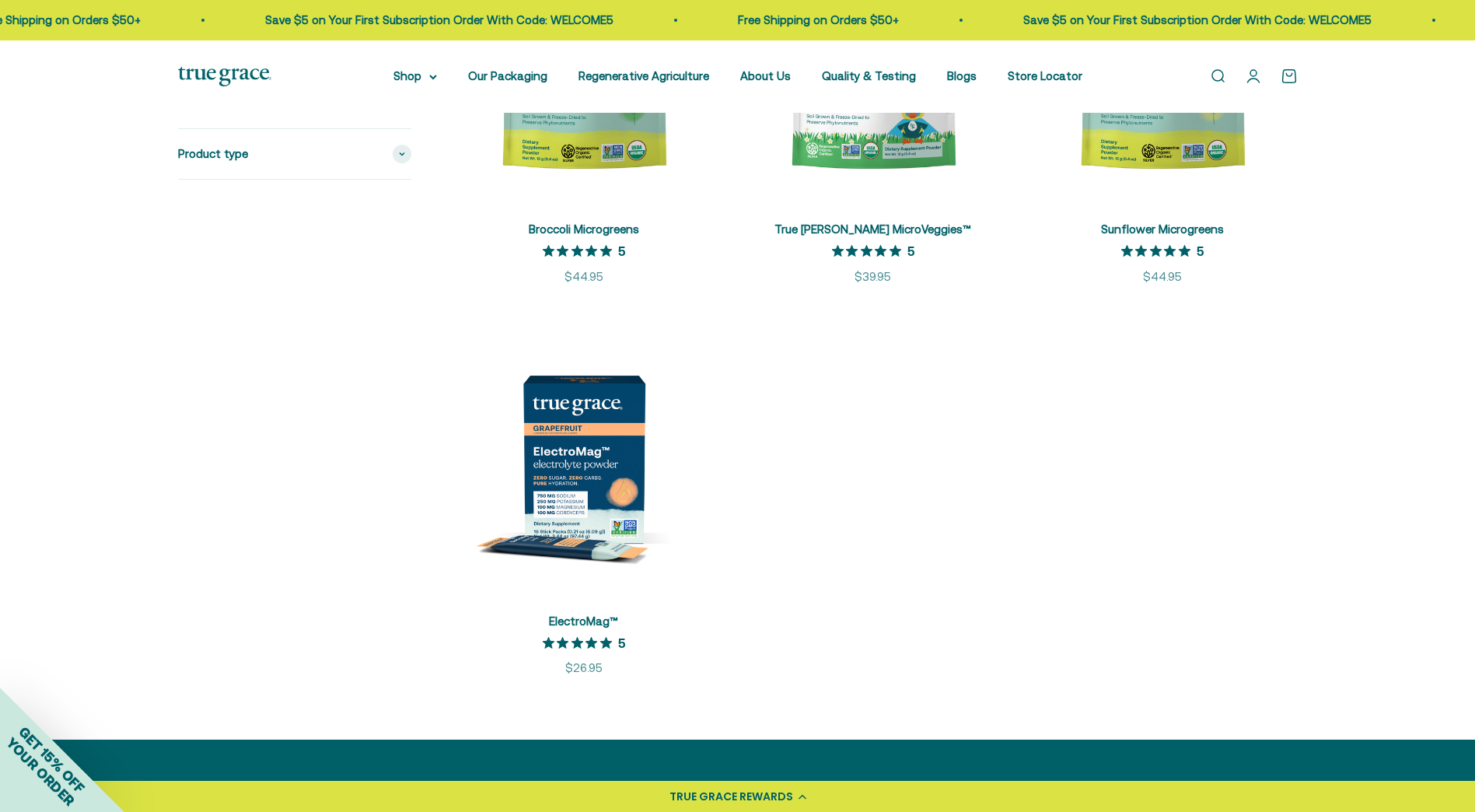
scroll to position [2877, 0]
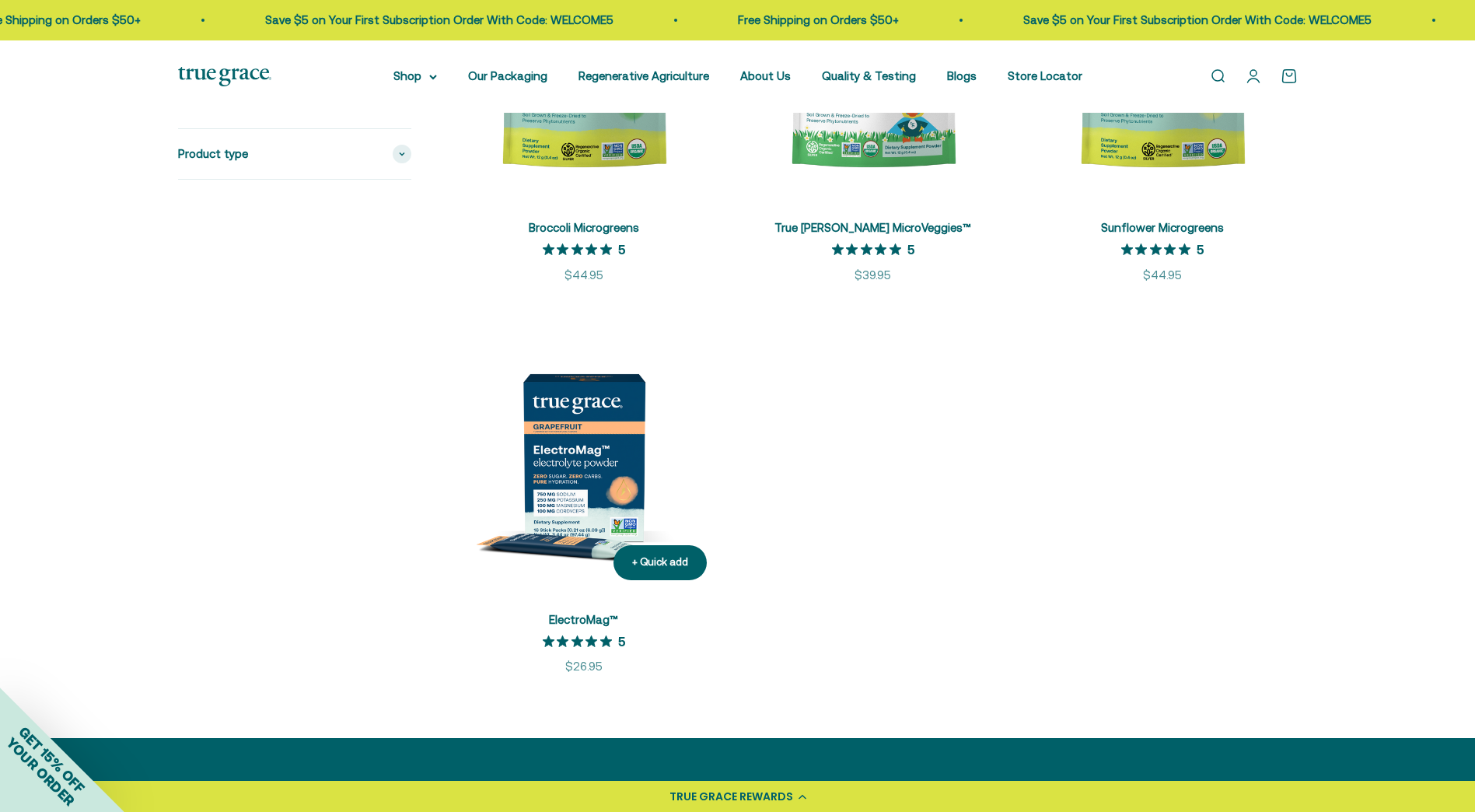
click at [571, 425] on img at bounding box center [584, 458] width 271 height 271
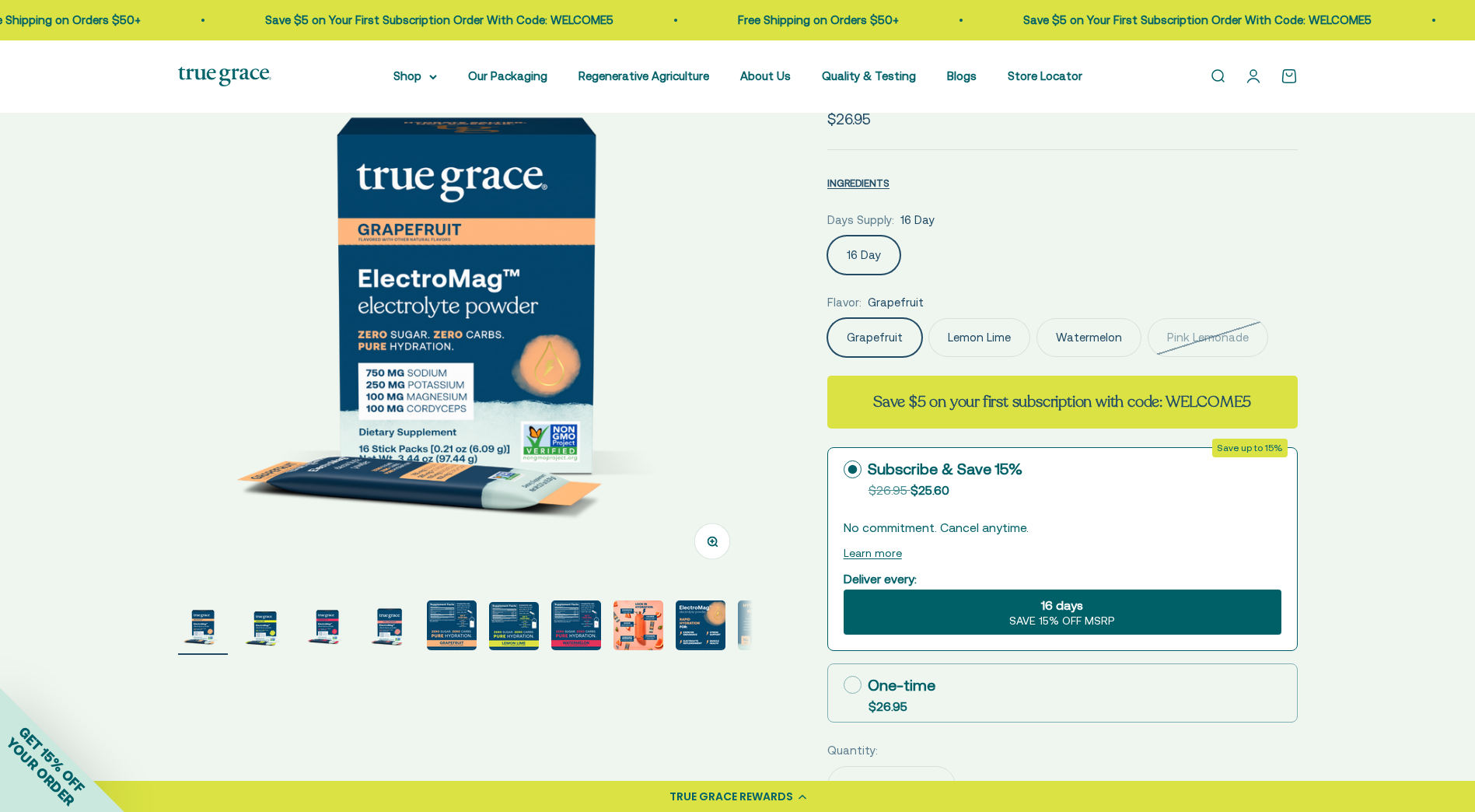
click at [443, 625] on img "Go to item 5" at bounding box center [452, 624] width 50 height 50
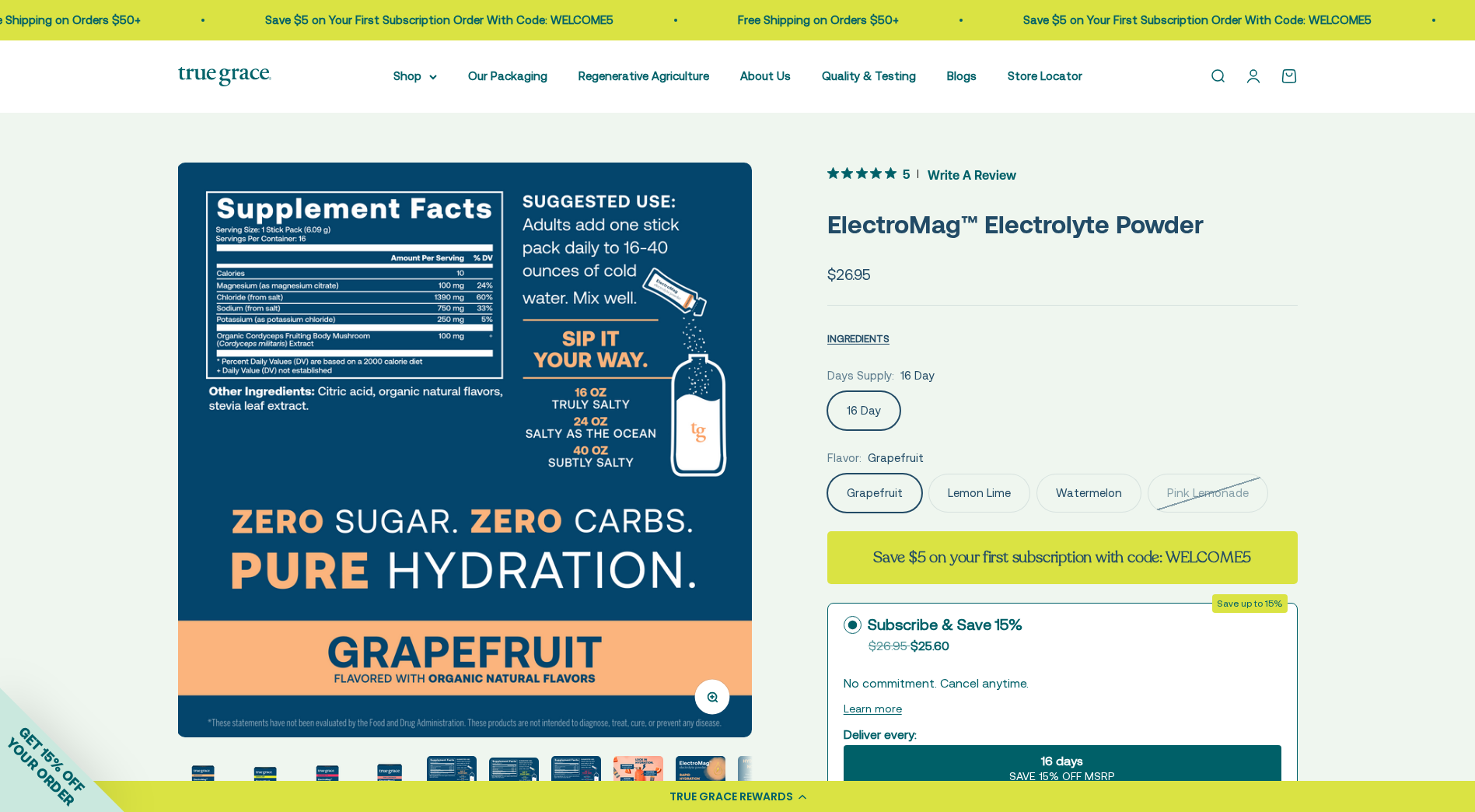
click at [82, 324] on div "Zoom Go to item 1 Go to item 2 Go to item 3 Go to item 4 Go to item 5 Go to ite…" at bounding box center [738, 785] width 1475 height 1345
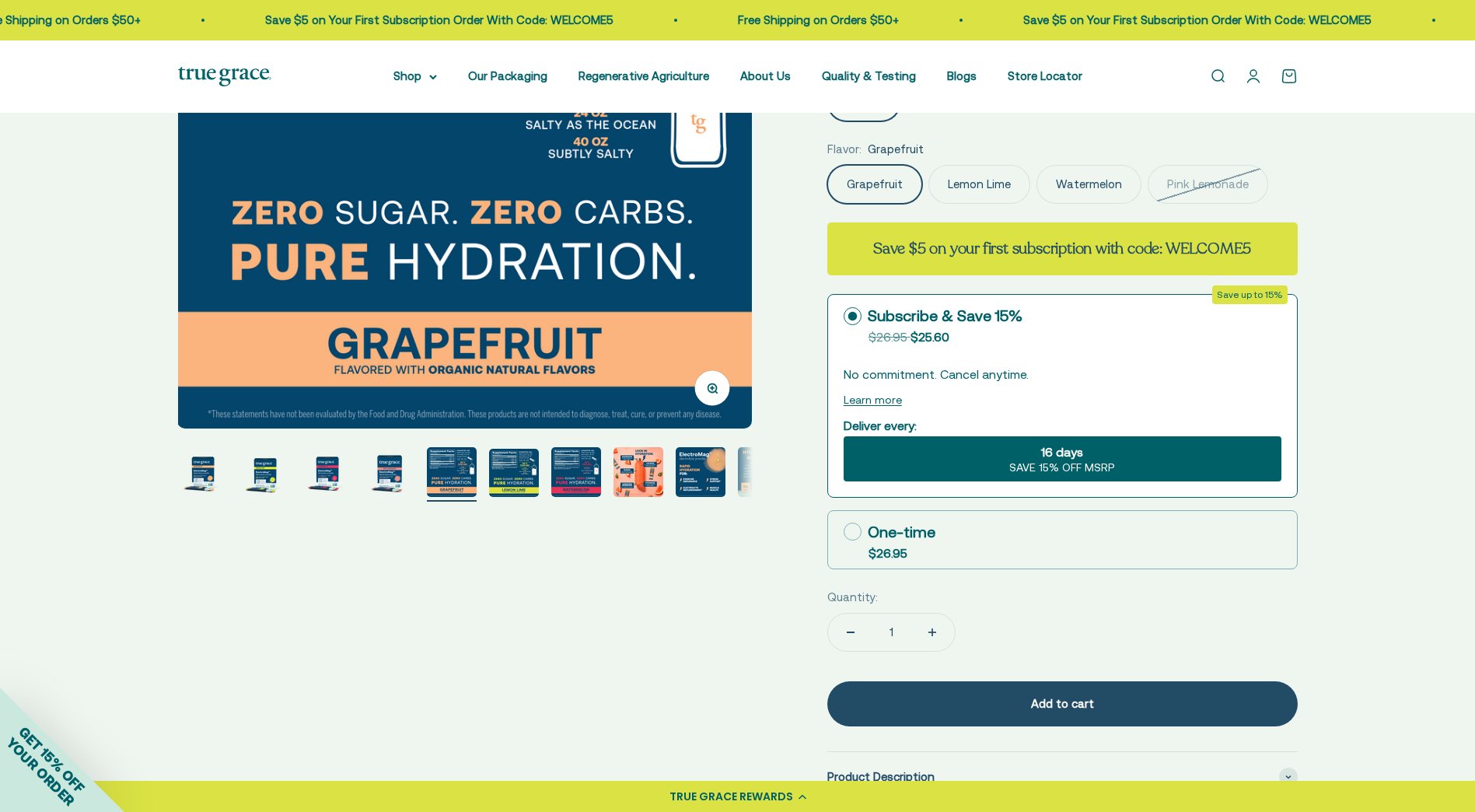
scroll to position [311, 0]
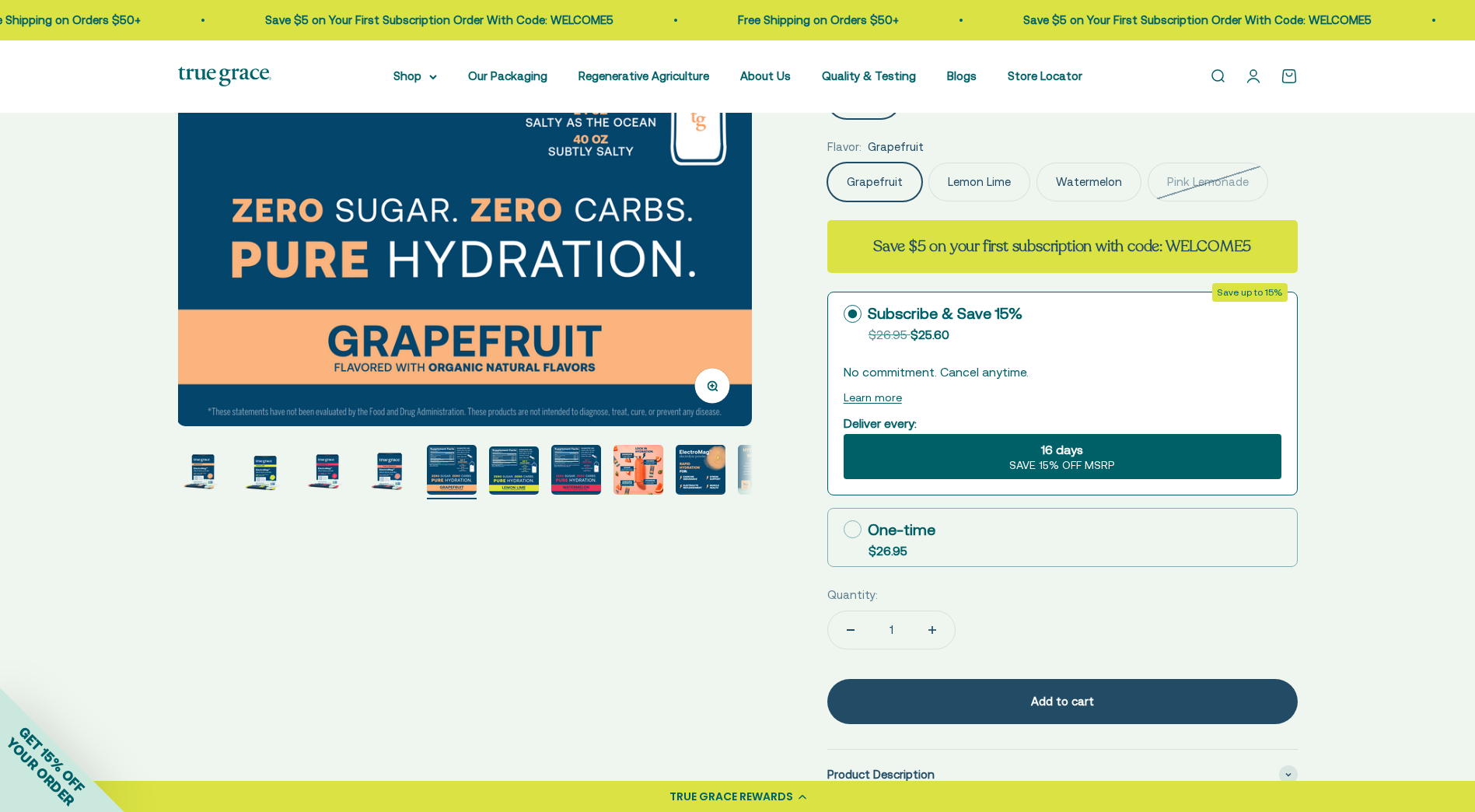
click at [563, 475] on img "Go to item 7" at bounding box center [575, 469] width 50 height 50
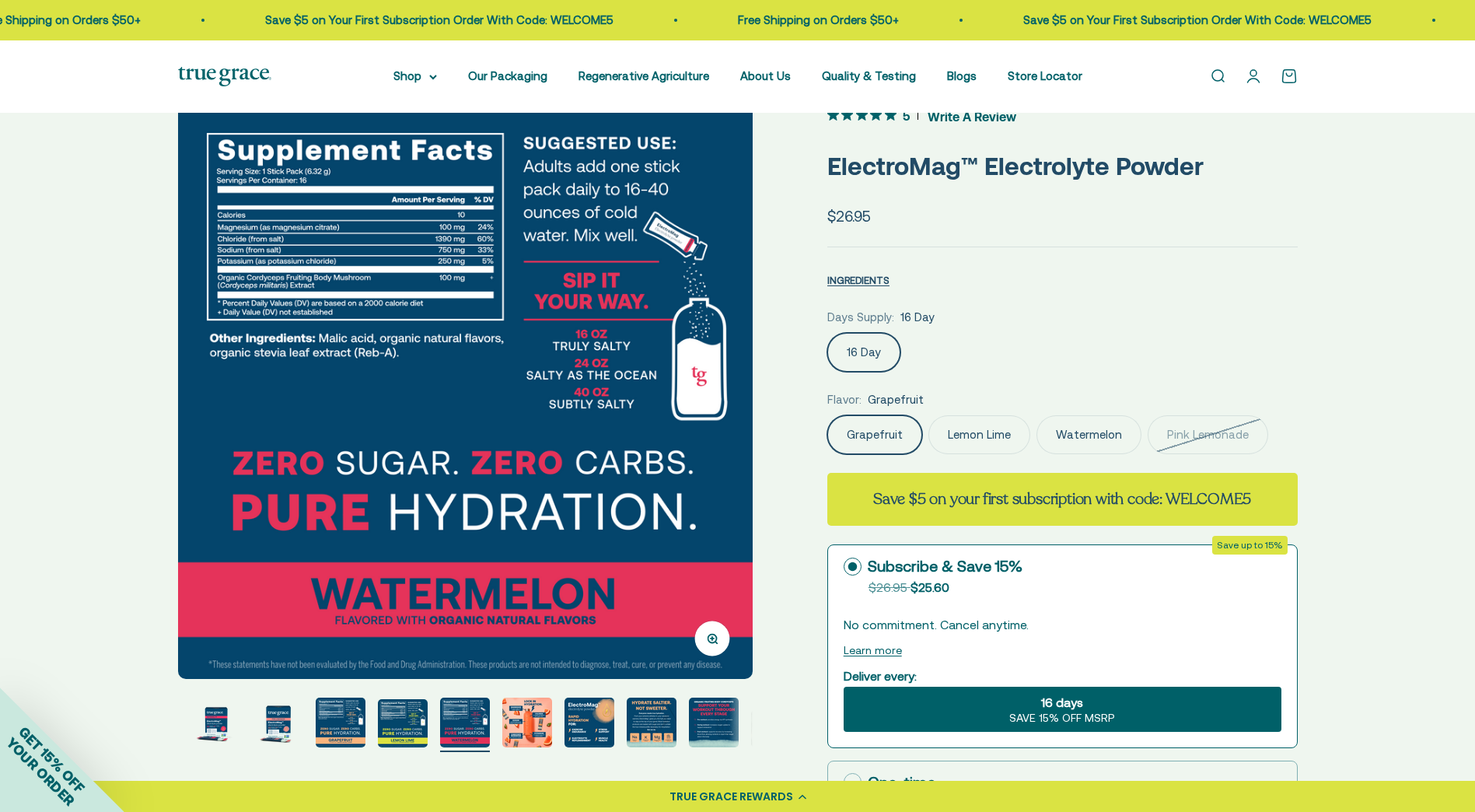
scroll to position [155, 0]
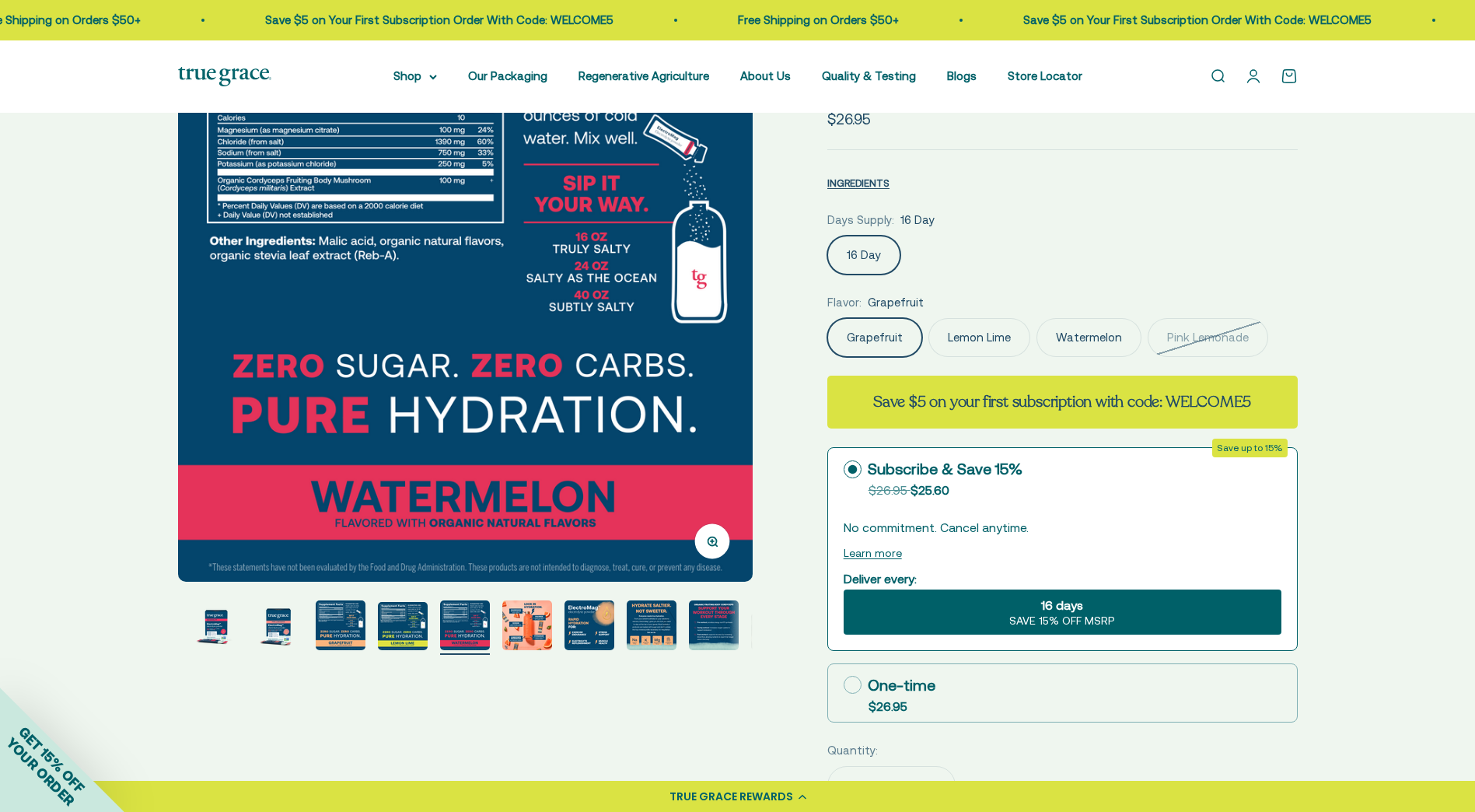
click at [416, 619] on img "Go to item 6" at bounding box center [403, 625] width 50 height 48
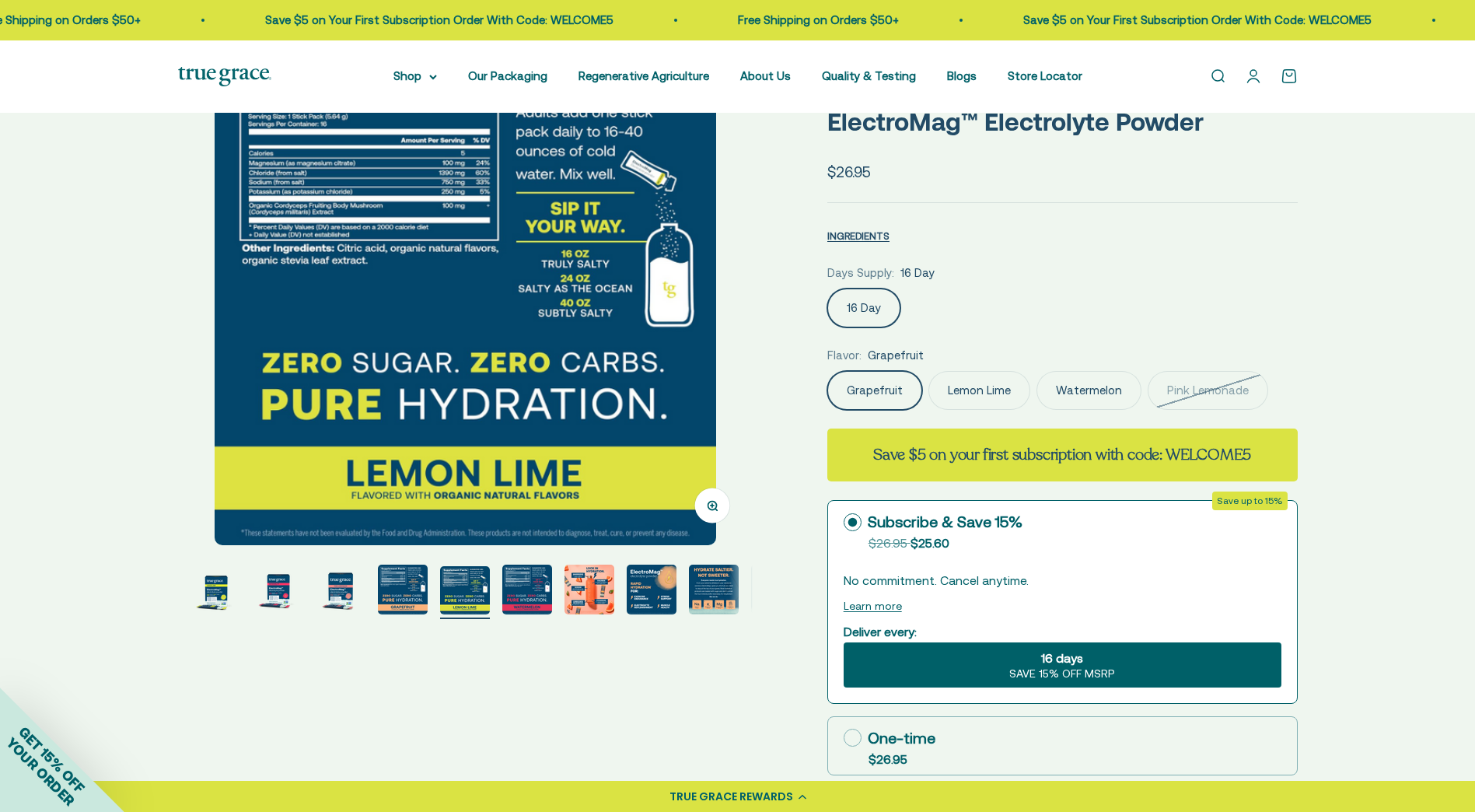
scroll to position [78, 0]
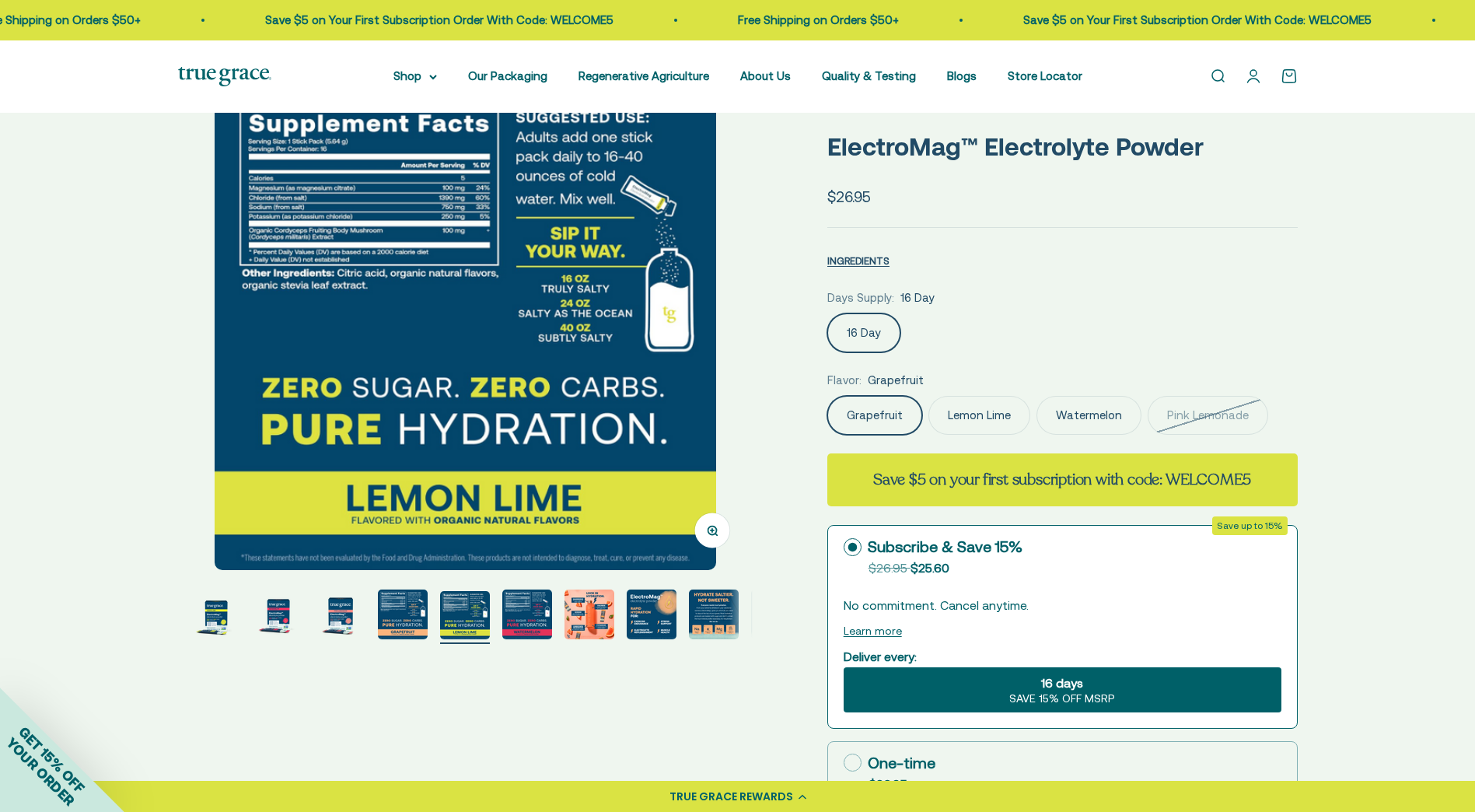
click at [412, 622] on img "Go to item 5" at bounding box center [403, 614] width 50 height 50
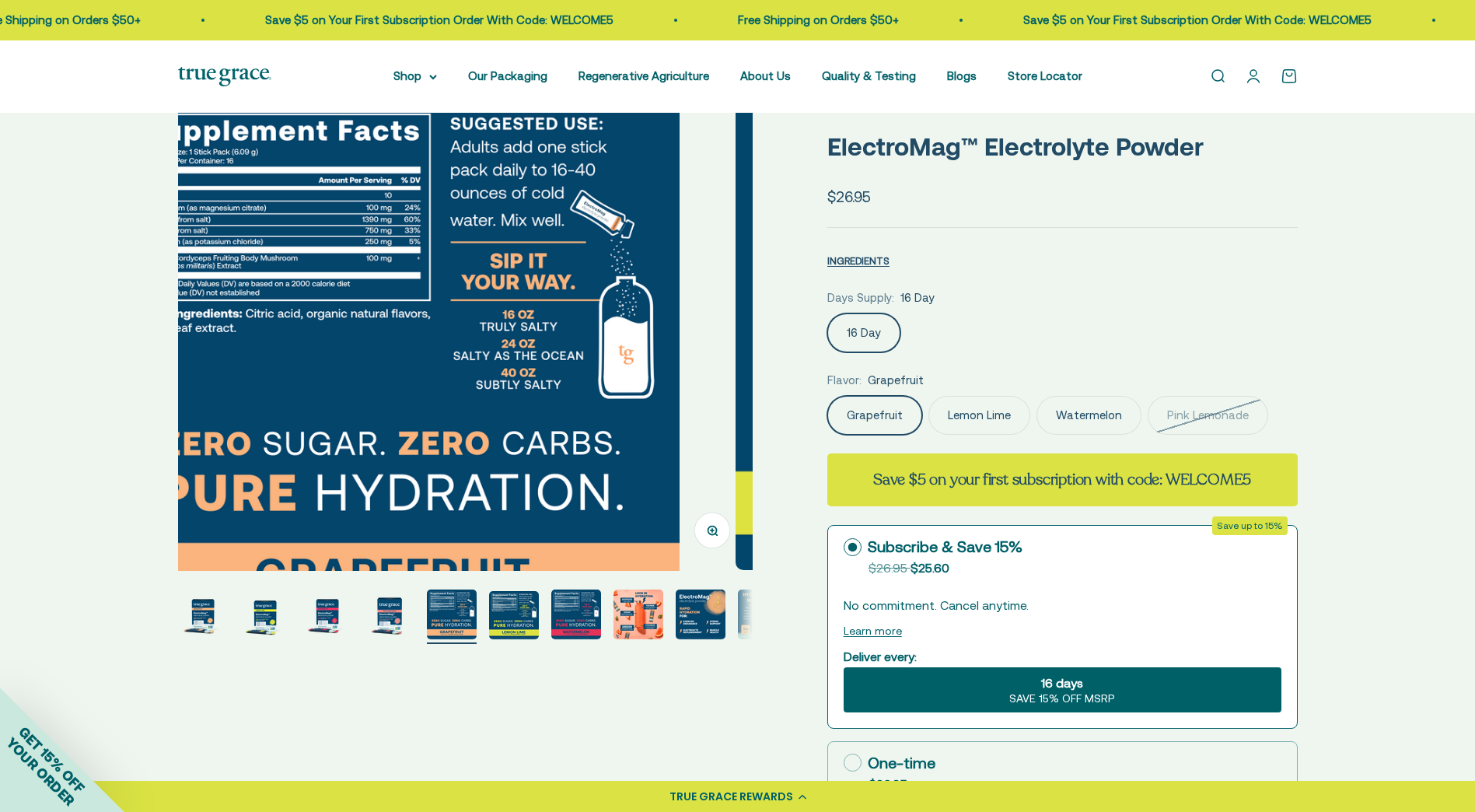
scroll to position [0, 2374]
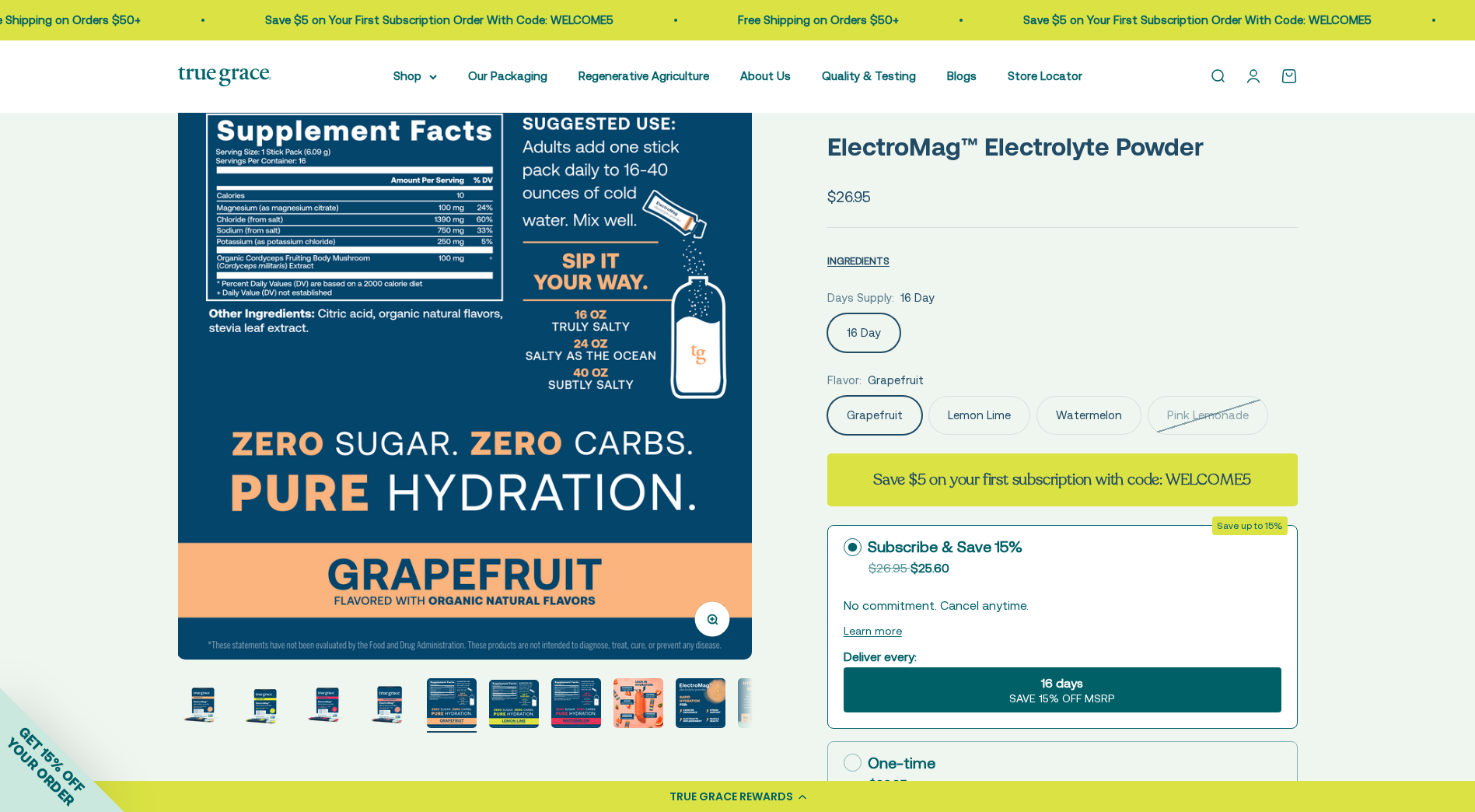
click at [573, 705] on img "Go to item 7" at bounding box center [575, 702] width 50 height 50
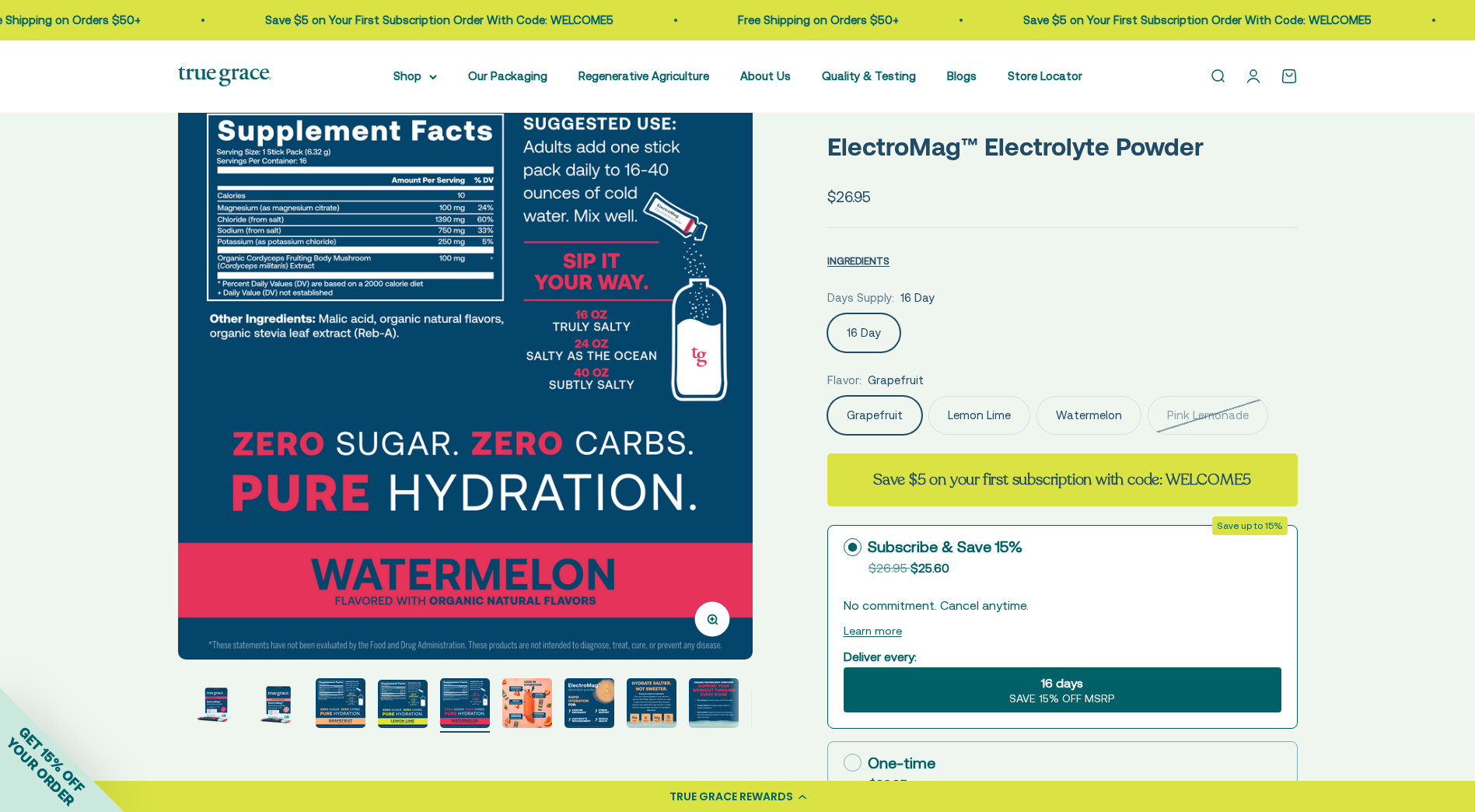
scroll to position [0, 0]
